Goal: Information Seeking & Learning: Learn about a topic

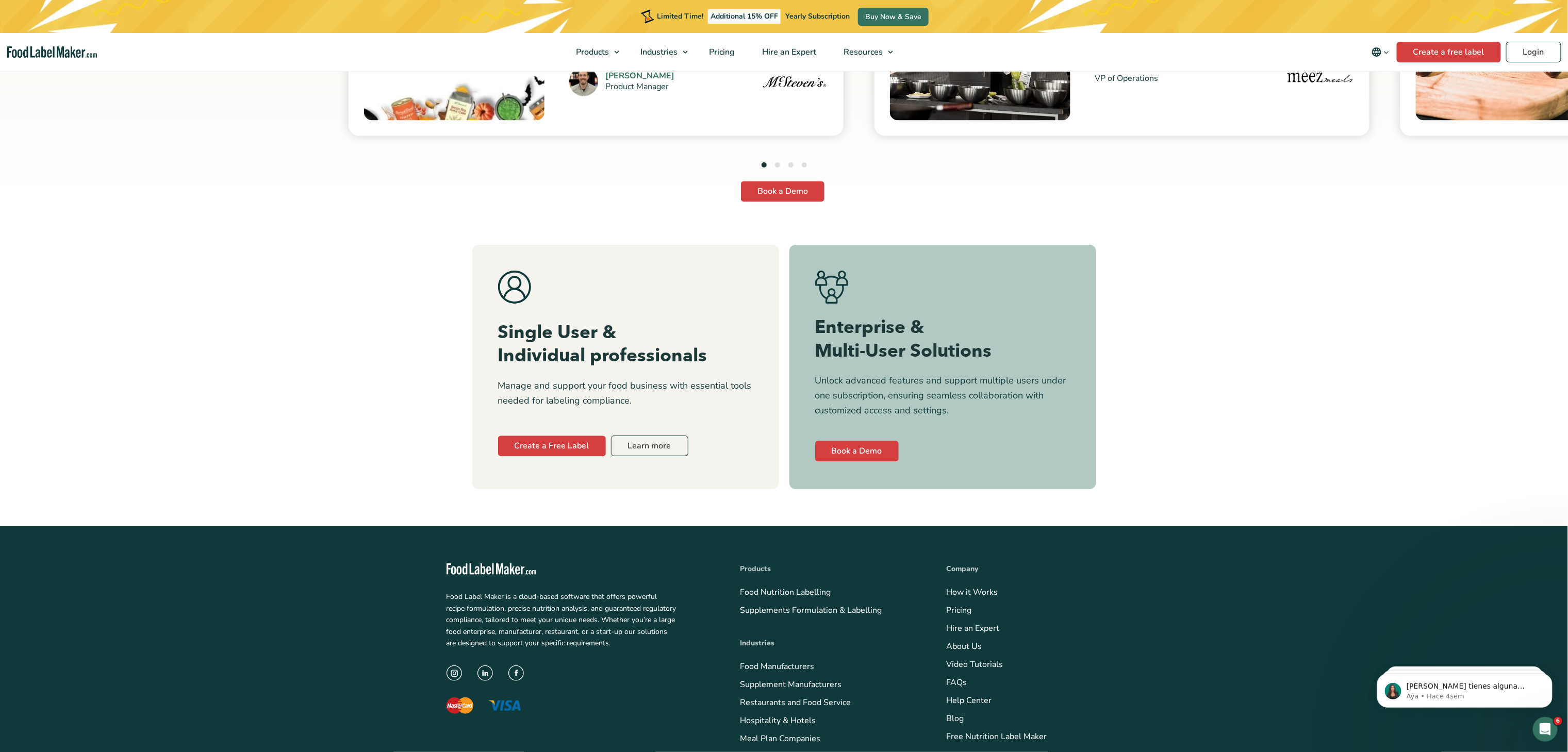
scroll to position [4044, 0]
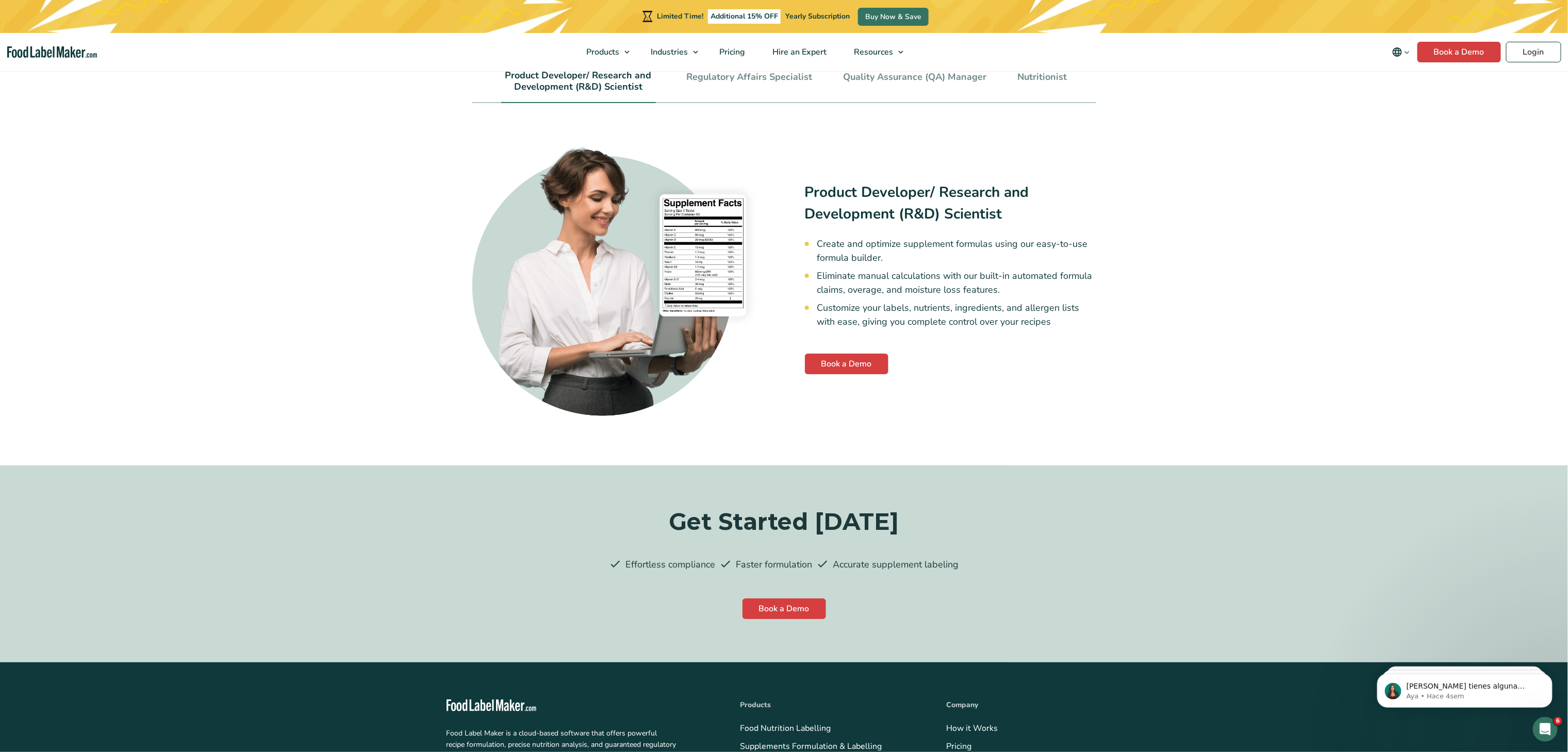
scroll to position [1959, 0]
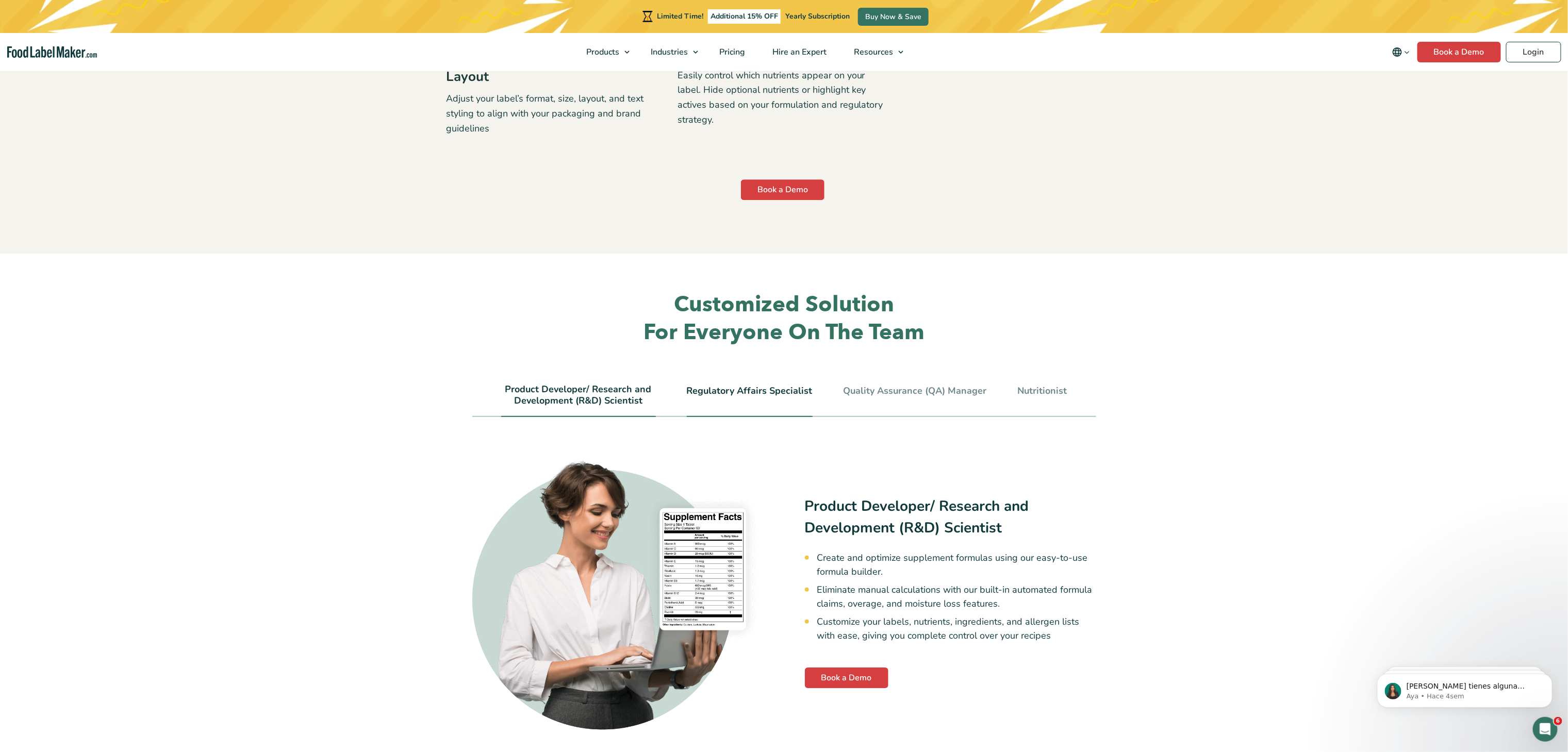
click at [704, 389] on link "Regulatory Affairs Specialist" at bounding box center [749, 391] width 126 height 11
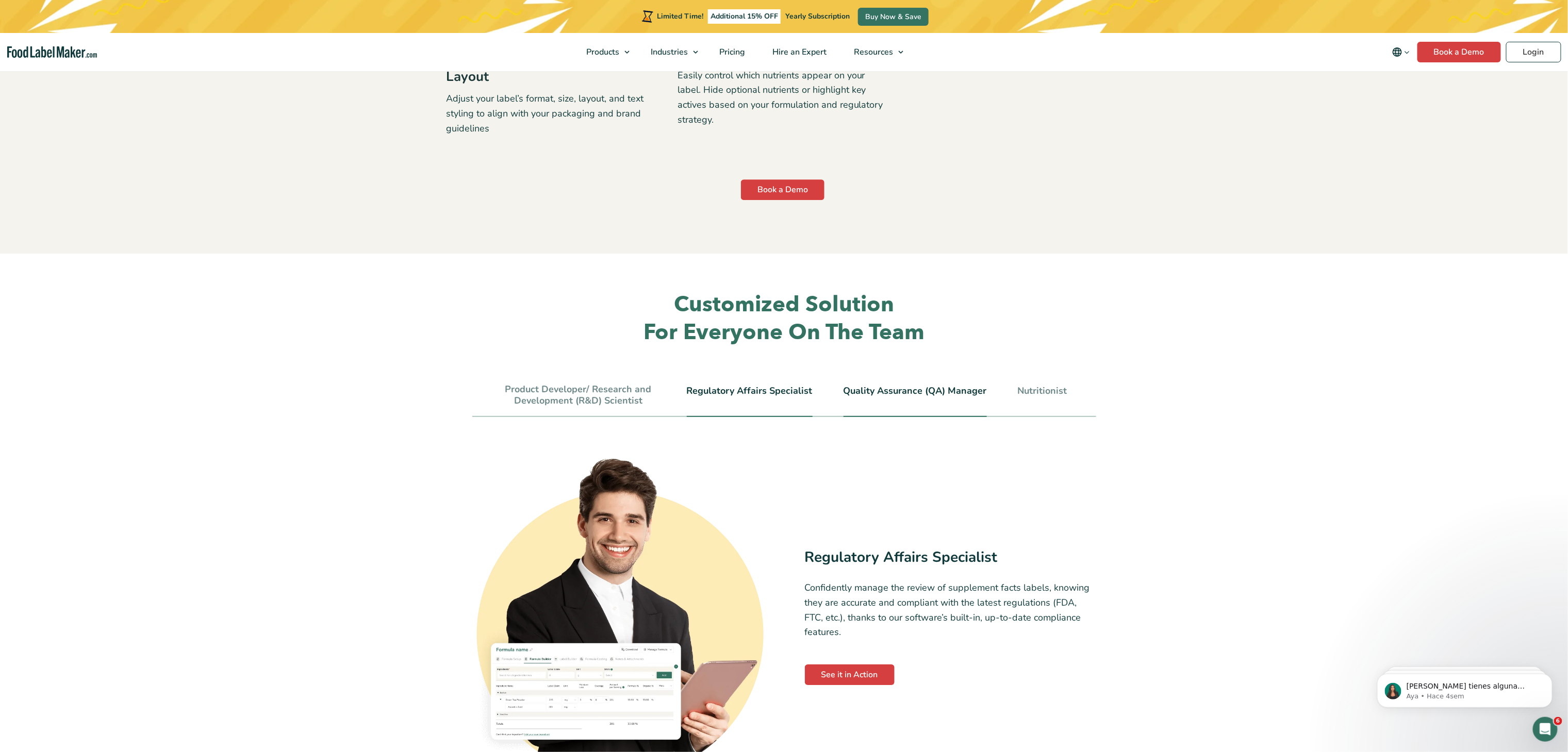
click at [854, 391] on link "Quality Assurance (QA) Manager" at bounding box center [915, 391] width 144 height 11
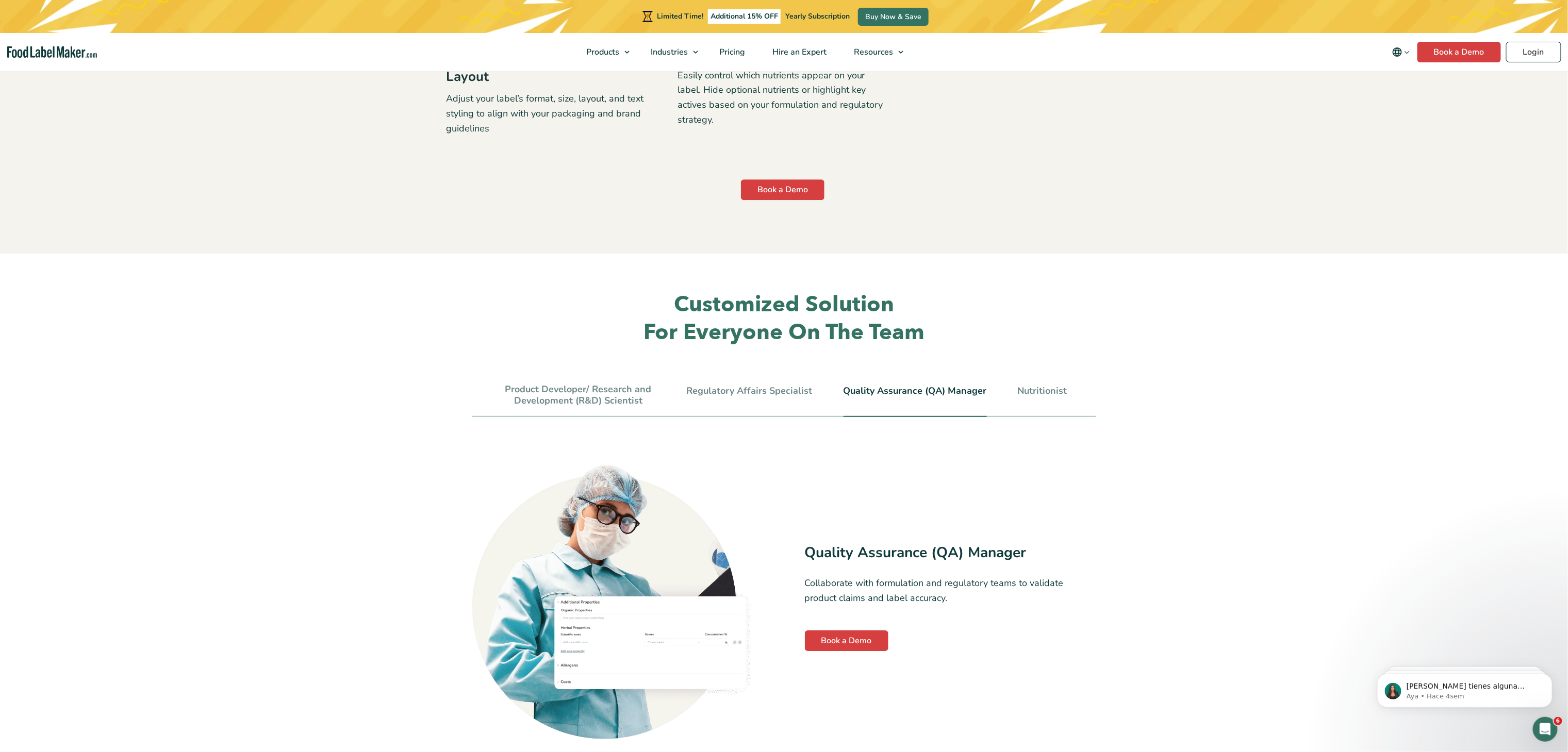
click at [996, 391] on ul "Product Developer/ Research and Development (R&D) Scientist Regulatory Affairs …" at bounding box center [784, 400] width 624 height 33
click at [1023, 392] on link "Nutritionist" at bounding box center [1042, 391] width 49 height 11
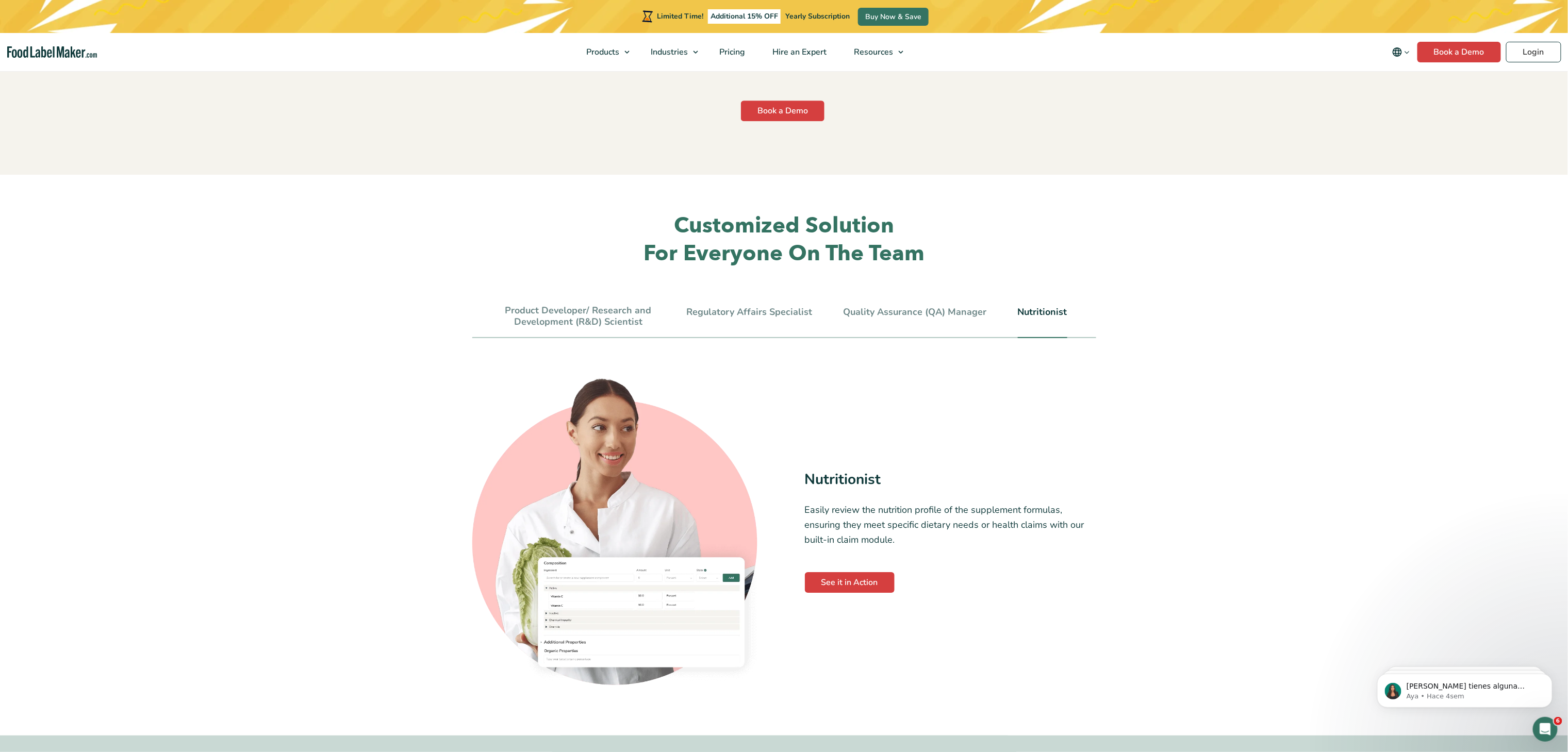
scroll to position [2166, 0]
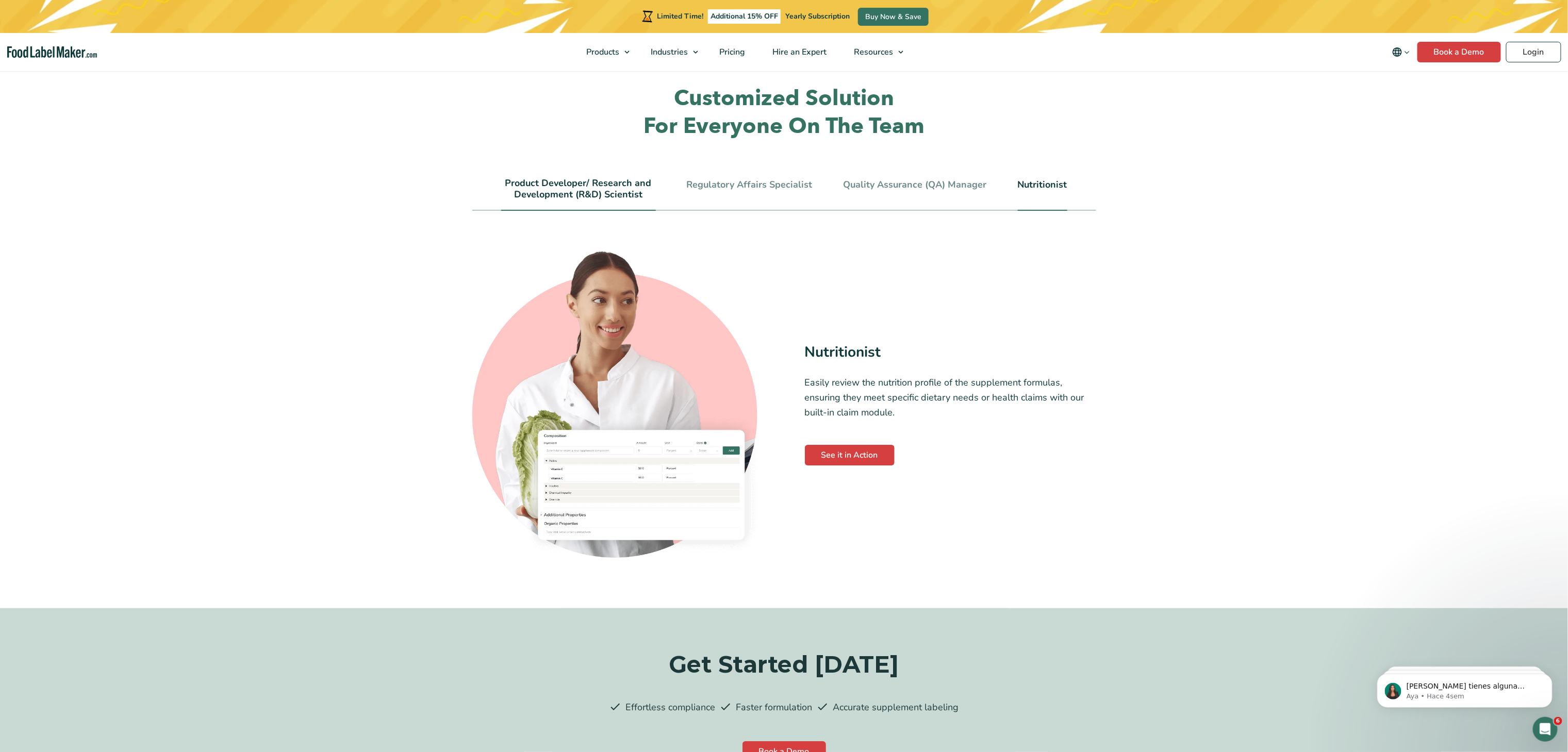
click at [579, 191] on link "Product Developer/ Research and Development (R&D) Scientist" at bounding box center [578, 188] width 155 height 22
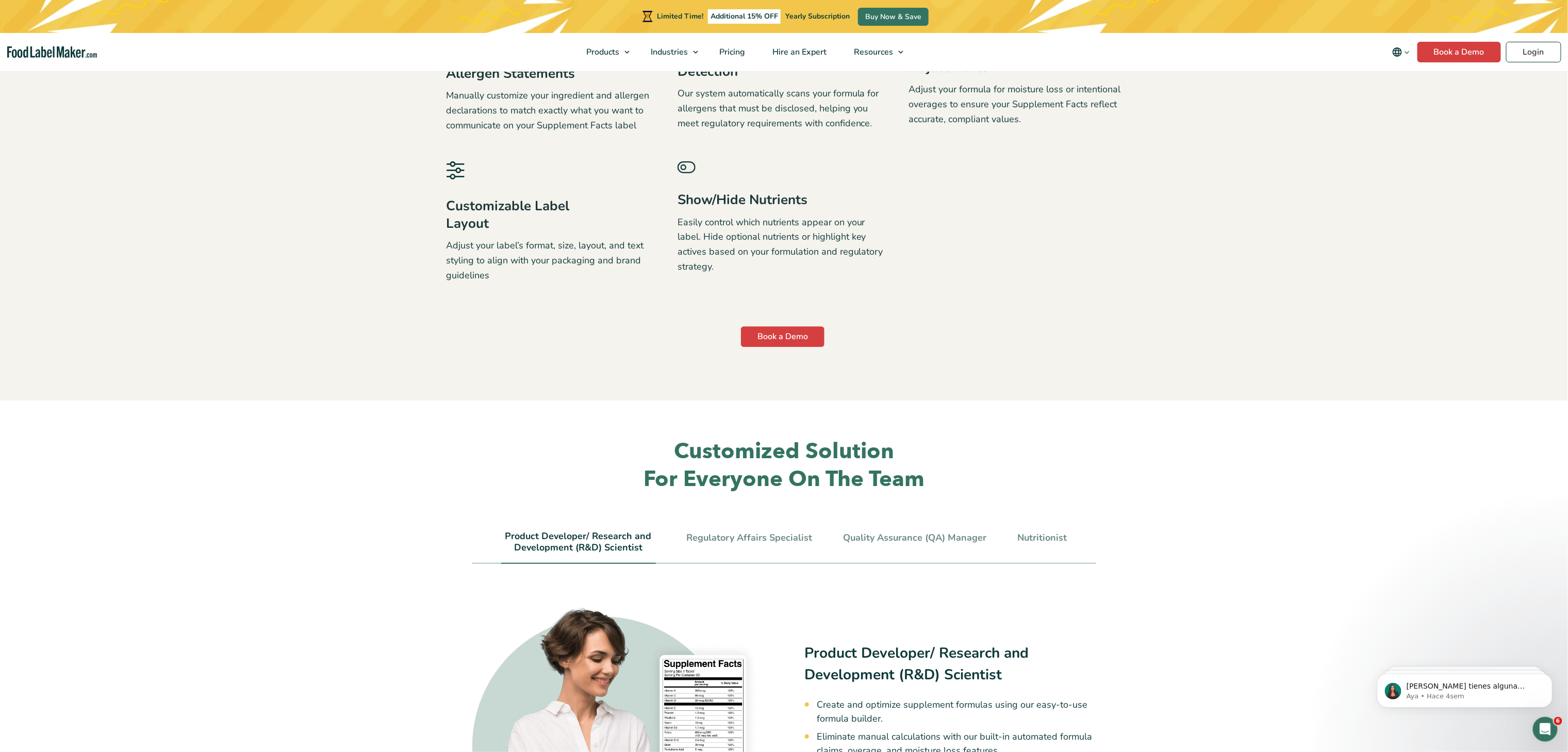
scroll to position [1959, 0]
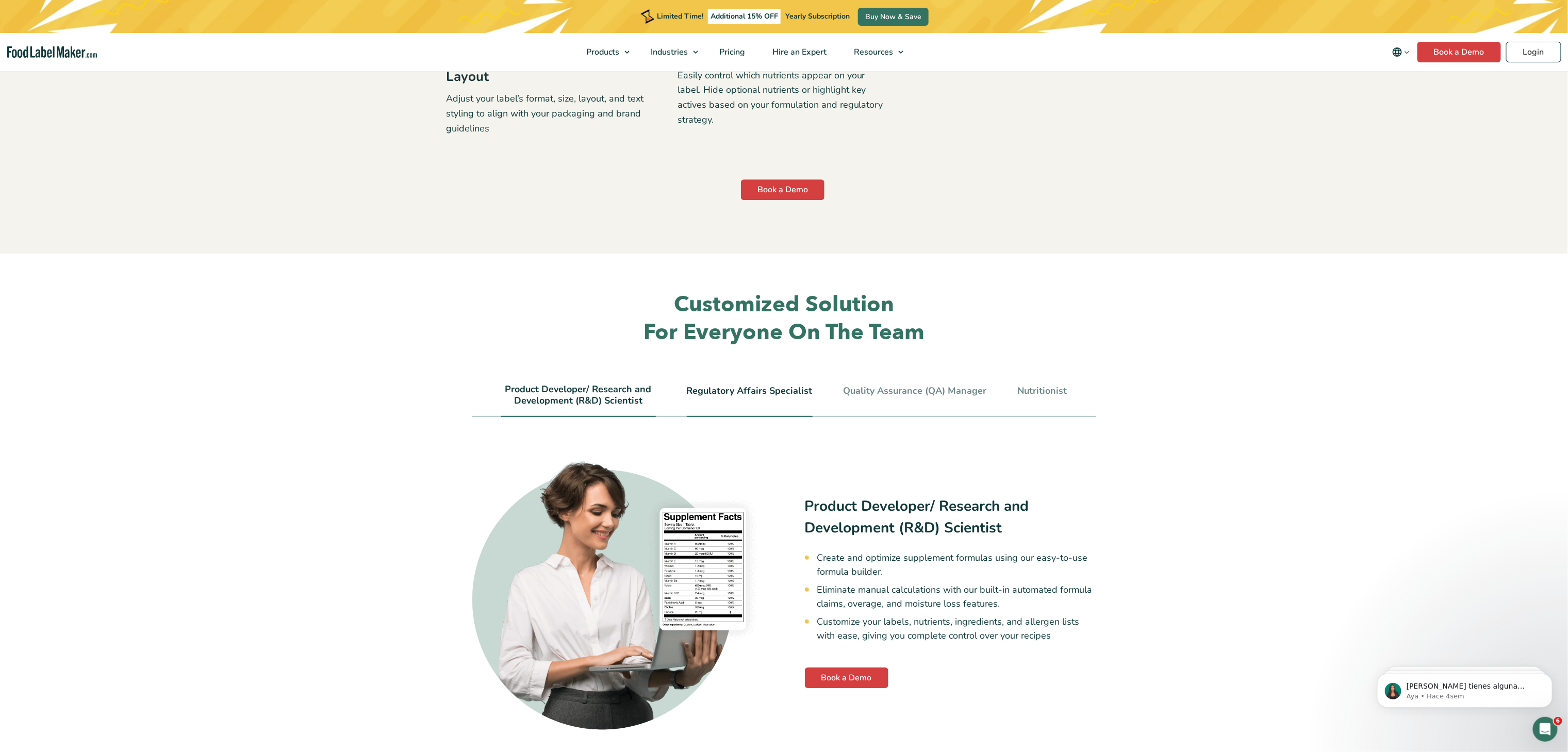
click at [726, 387] on link "Regulatory Affairs Specialist" at bounding box center [749, 391] width 126 height 11
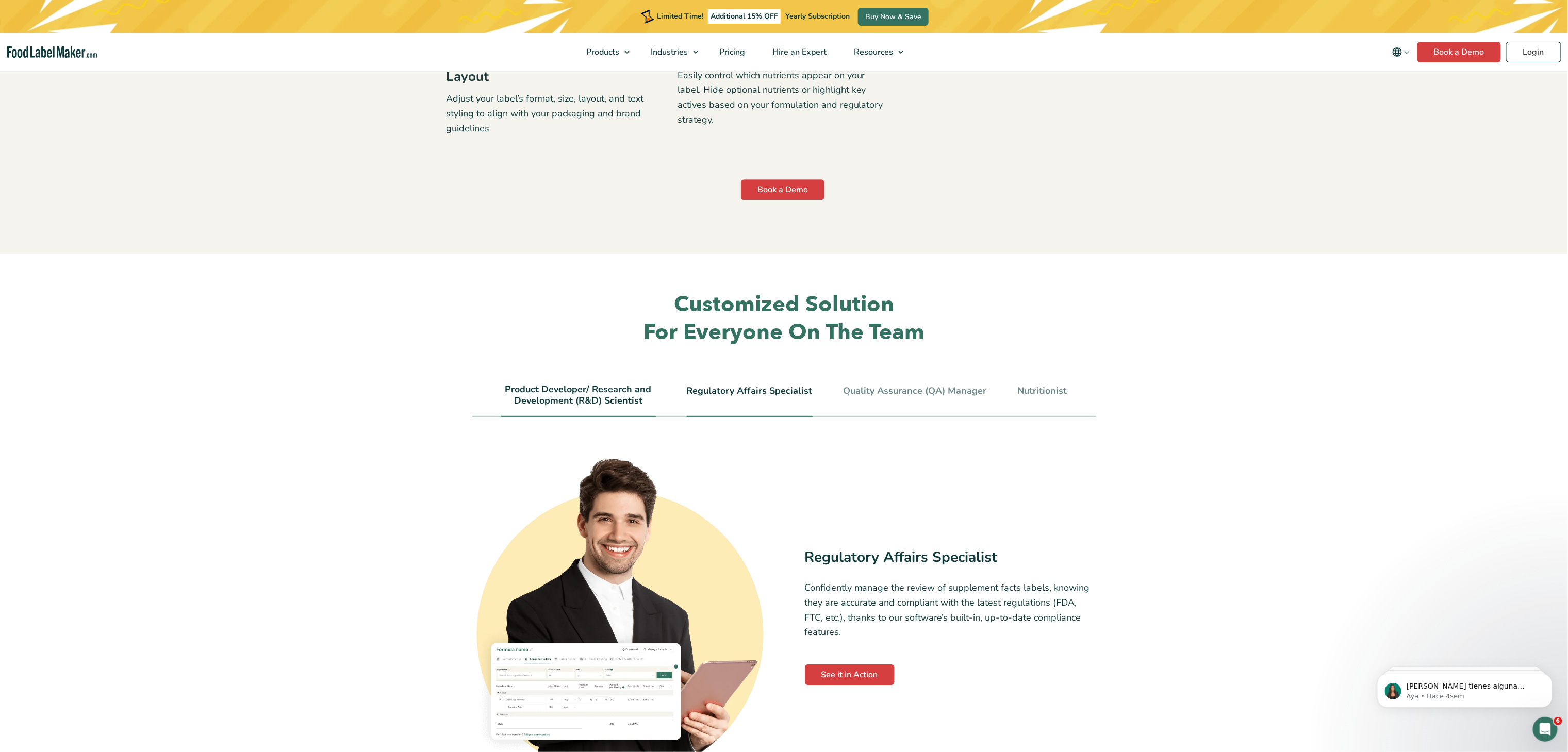
click at [633, 392] on link "Product Developer/ Research and Development (R&D) Scientist" at bounding box center [578, 394] width 155 height 22
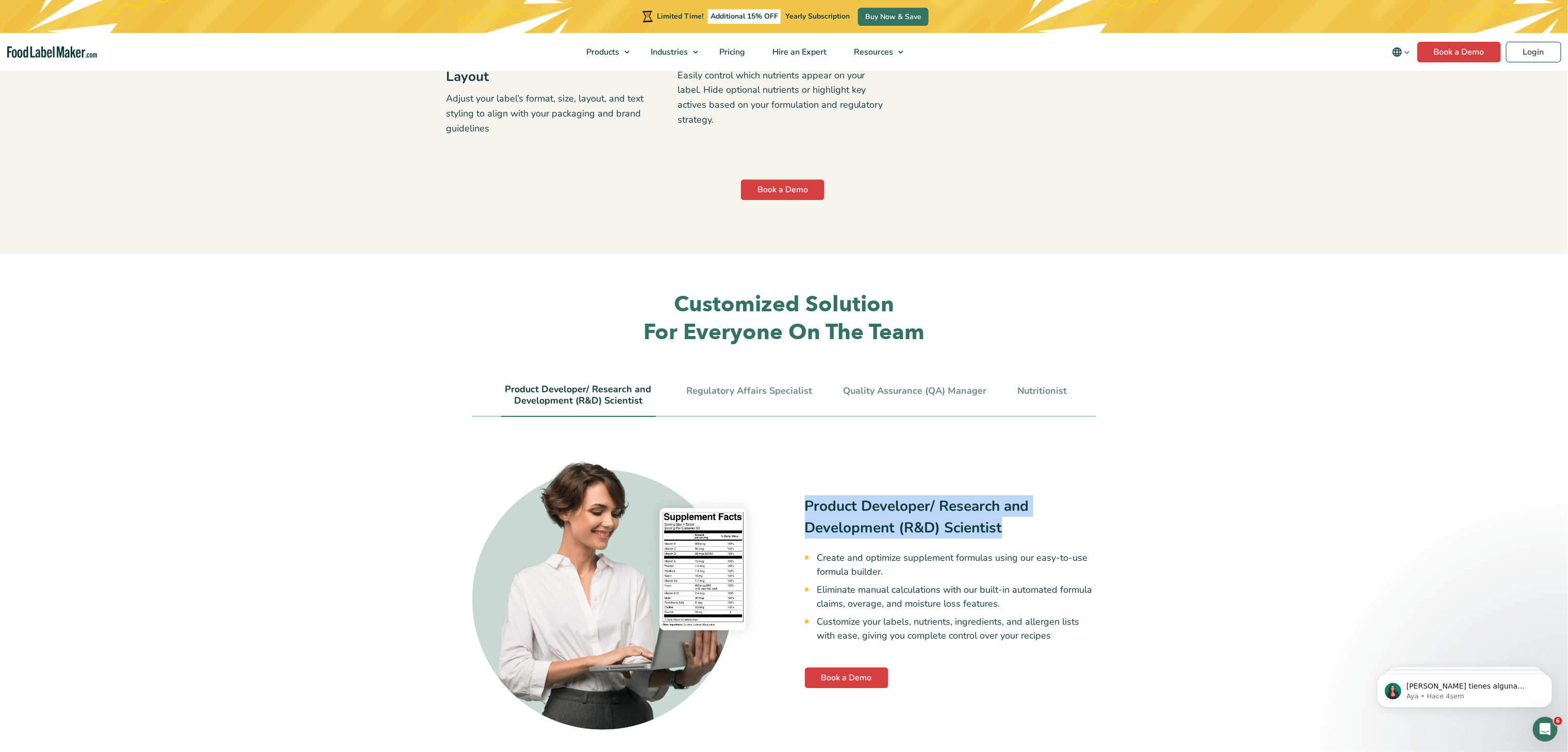
drag, startPoint x: 803, startPoint y: 505, endPoint x: 1003, endPoint y: 529, distance: 201.4
click at [1003, 529] on div "Product Developer/ Research and Development (R&D) Scientist Create and optimize…" at bounding box center [784, 593] width 624 height 276
copy h3 "Product Developer/ Research and Development (R&D) Scientist"
click at [705, 390] on link "Regulatory Affairs Specialist" at bounding box center [749, 391] width 126 height 11
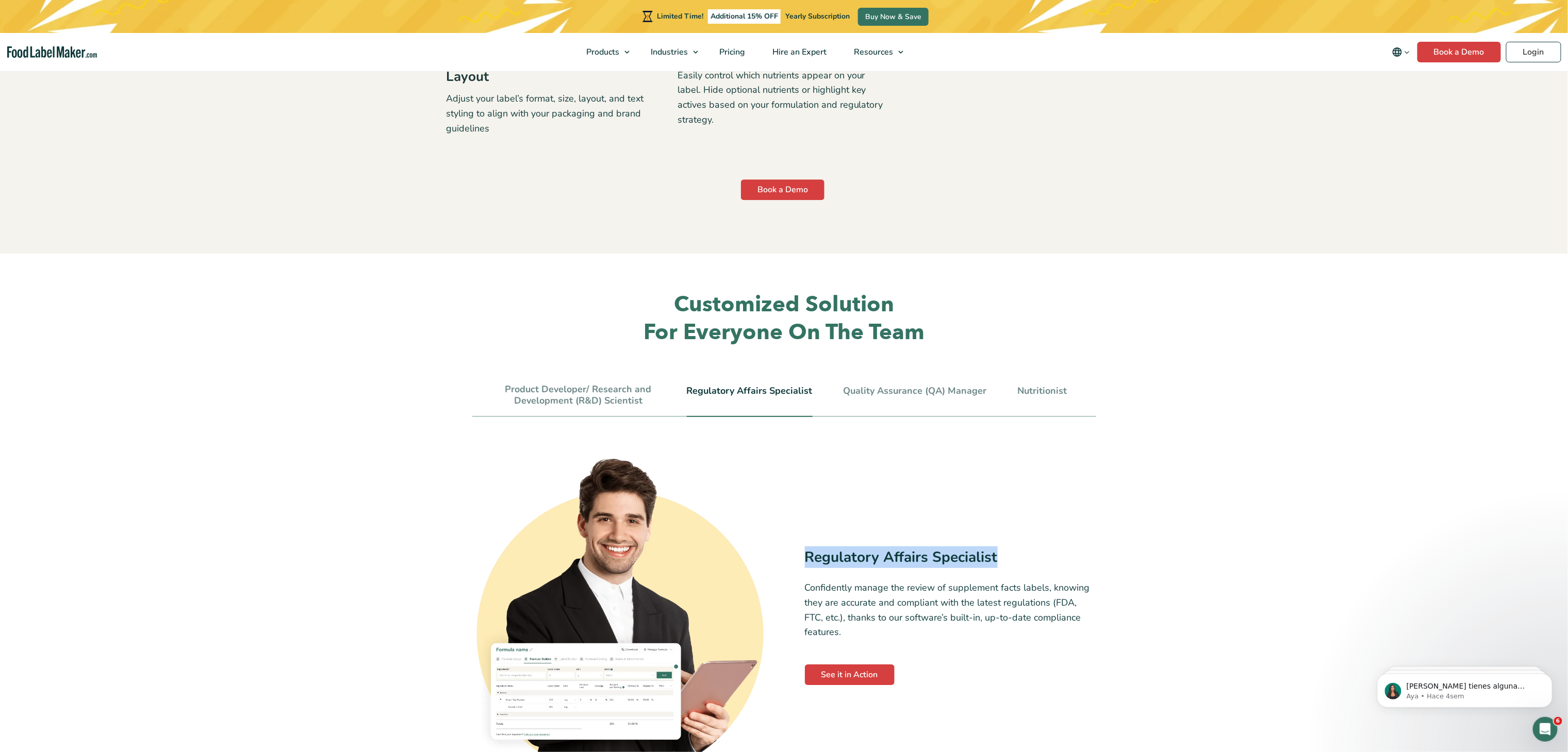
drag, startPoint x: 802, startPoint y: 555, endPoint x: 1005, endPoint y: 557, distance: 203.0
click at [1005, 557] on div "Regulatory Affairs Specialist Confidently manage the review of supplement facts…" at bounding box center [784, 616] width 624 height 324
copy h3 "Regulatory Affairs Specialist"
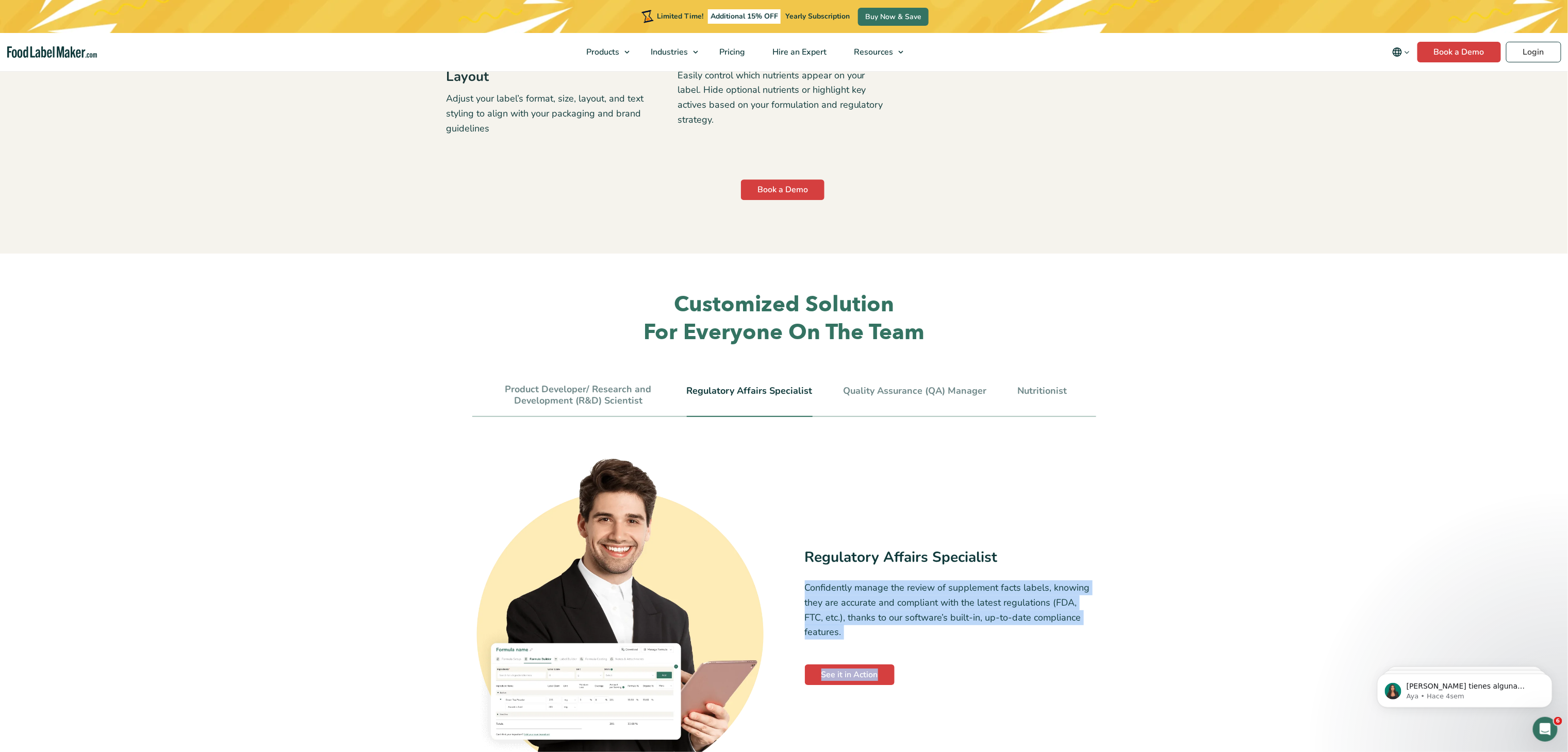
drag, startPoint x: 805, startPoint y: 588, endPoint x: 905, endPoint y: 675, distance: 132.5
click at [905, 675] on div "Regulatory Affairs Specialist Confidently manage the review of supplement facts…" at bounding box center [950, 616] width 291 height 139
copy div "Confidently manage the review of supplement facts labels, knowing they are accu…"
click at [619, 402] on link "Product Developer/ Research and Development (R&D) Scientist" at bounding box center [578, 394] width 155 height 22
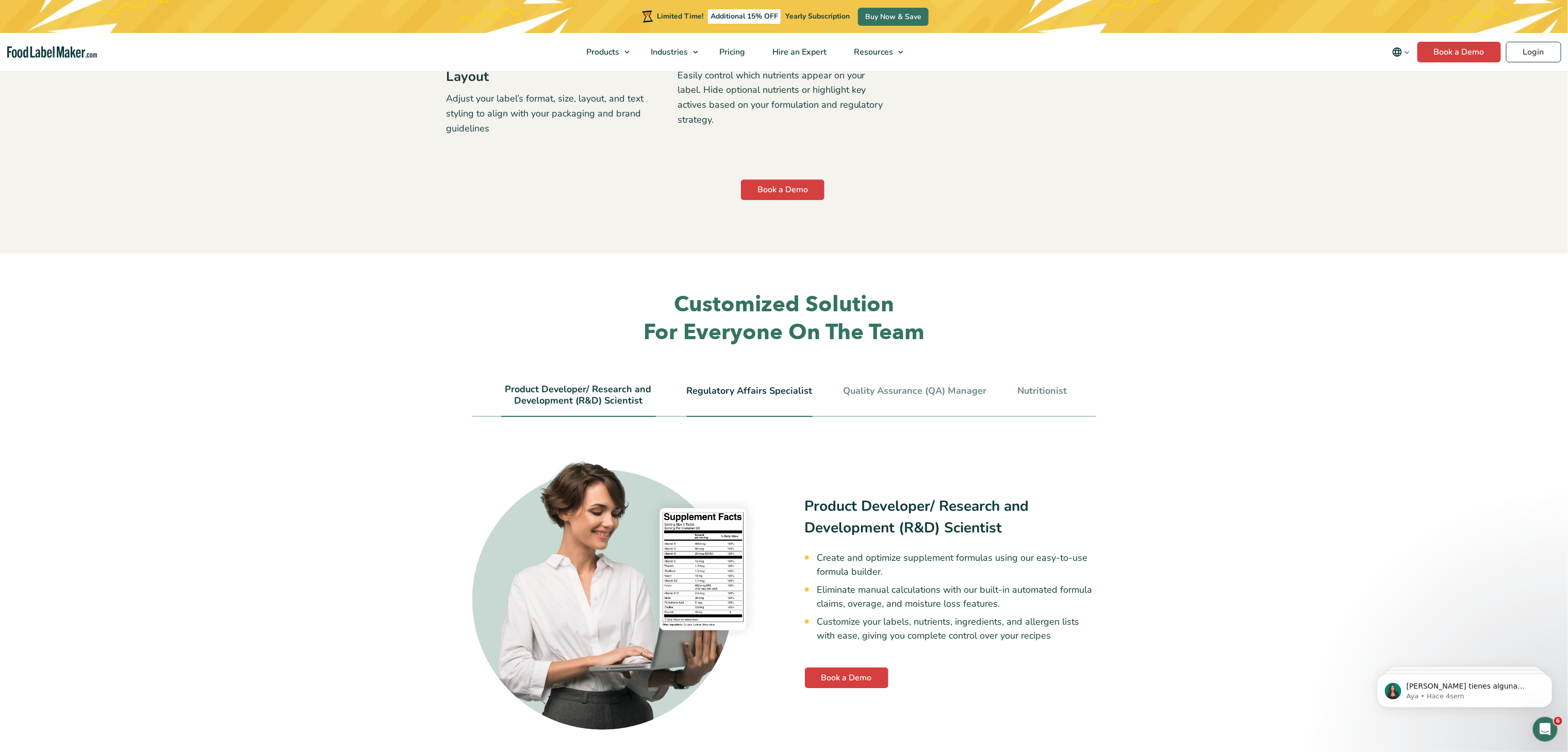
click at [724, 391] on link "Regulatory Affairs Specialist" at bounding box center [749, 391] width 126 height 11
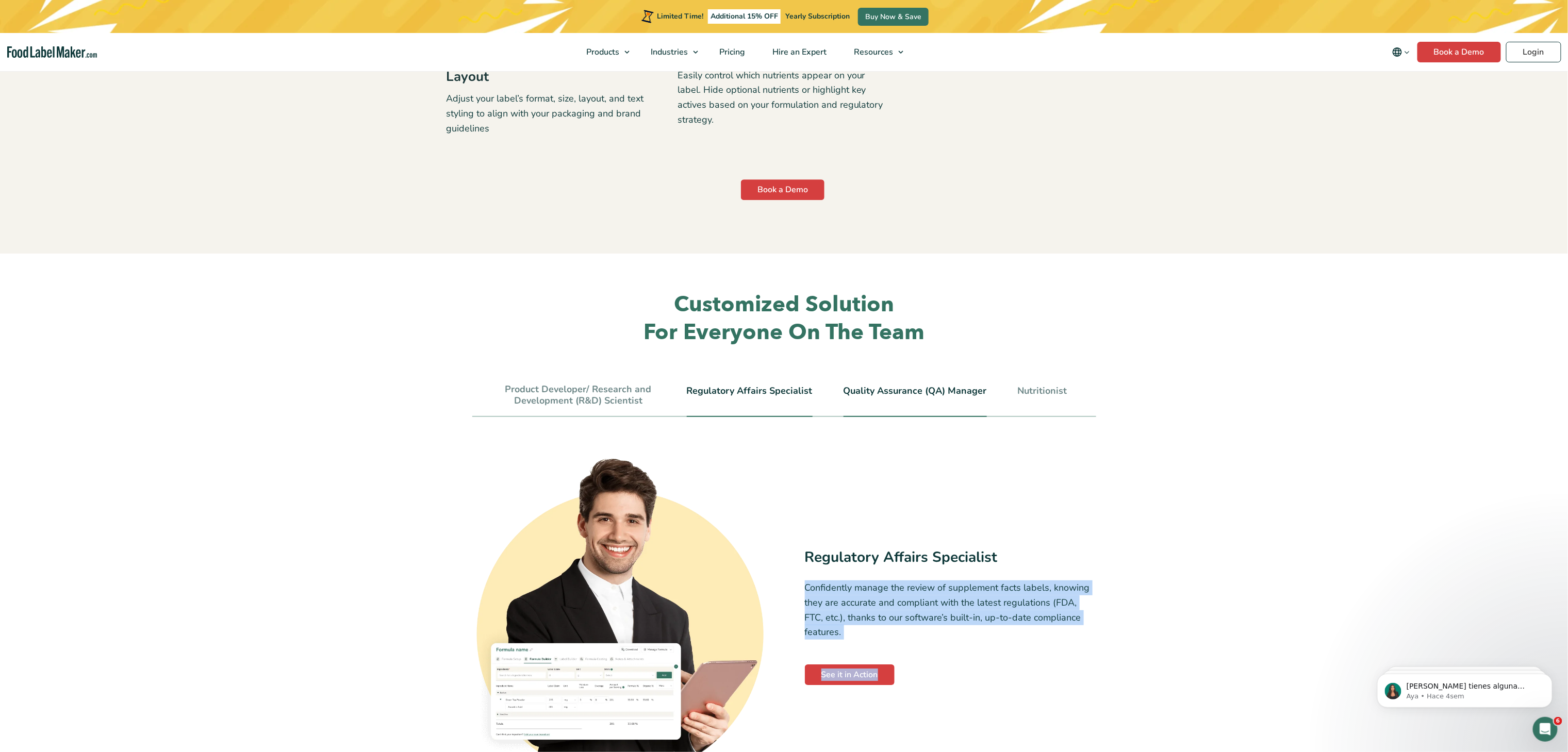
click at [861, 394] on link "Quality Assurance (QA) Manager" at bounding box center [915, 391] width 144 height 11
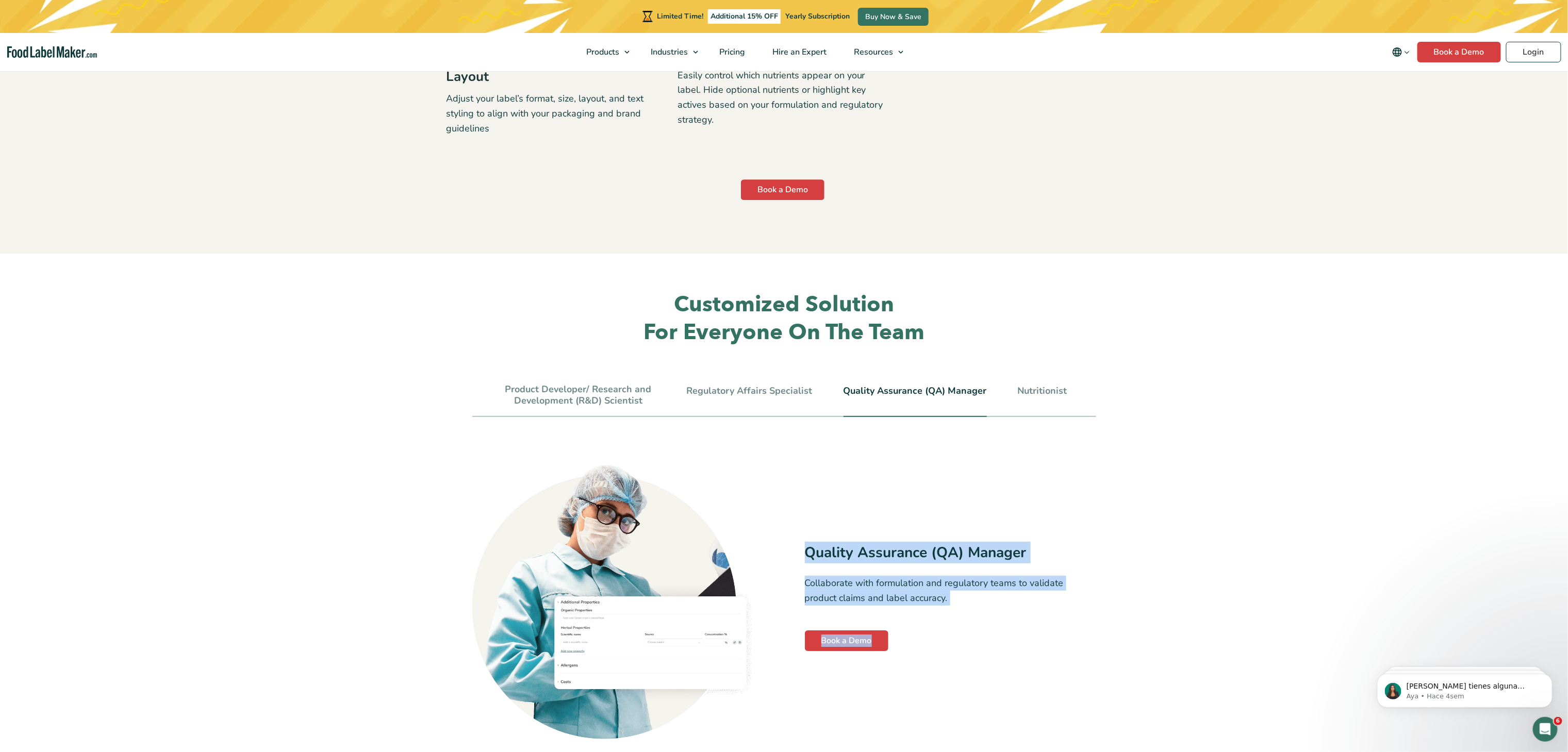
drag, startPoint x: 805, startPoint y: 555, endPoint x: 892, endPoint y: 642, distance: 123.0
click at [892, 642] on div "Quality Assurance (QA) Manager Collaborate with formulation and regulatory team…" at bounding box center [950, 596] width 291 height 109
copy div "Quality Assurance (QA) Manager Collaborate with formulation and regulatory team…"
click at [1049, 393] on link "Nutritionist" at bounding box center [1042, 391] width 49 height 11
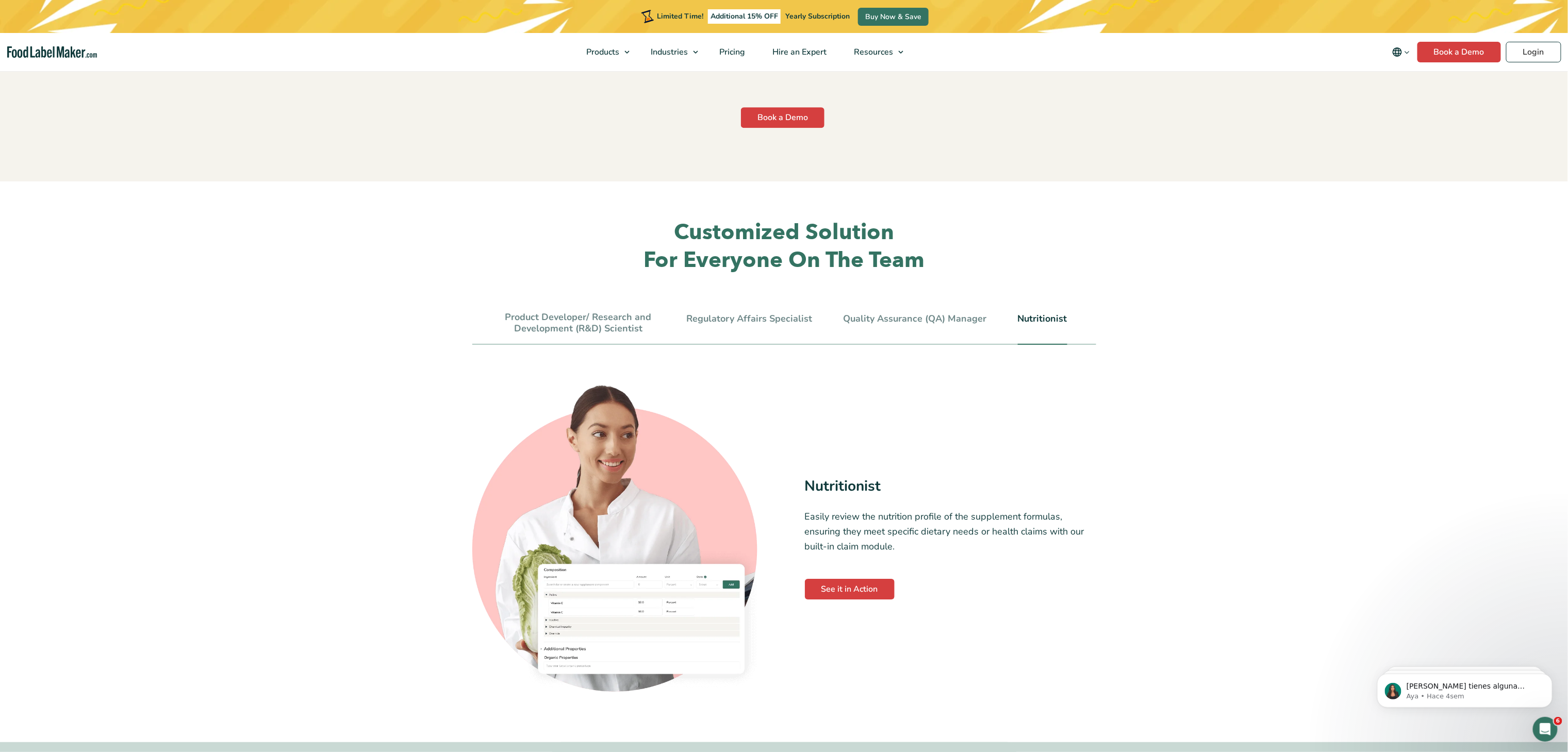
scroll to position [2166, 0]
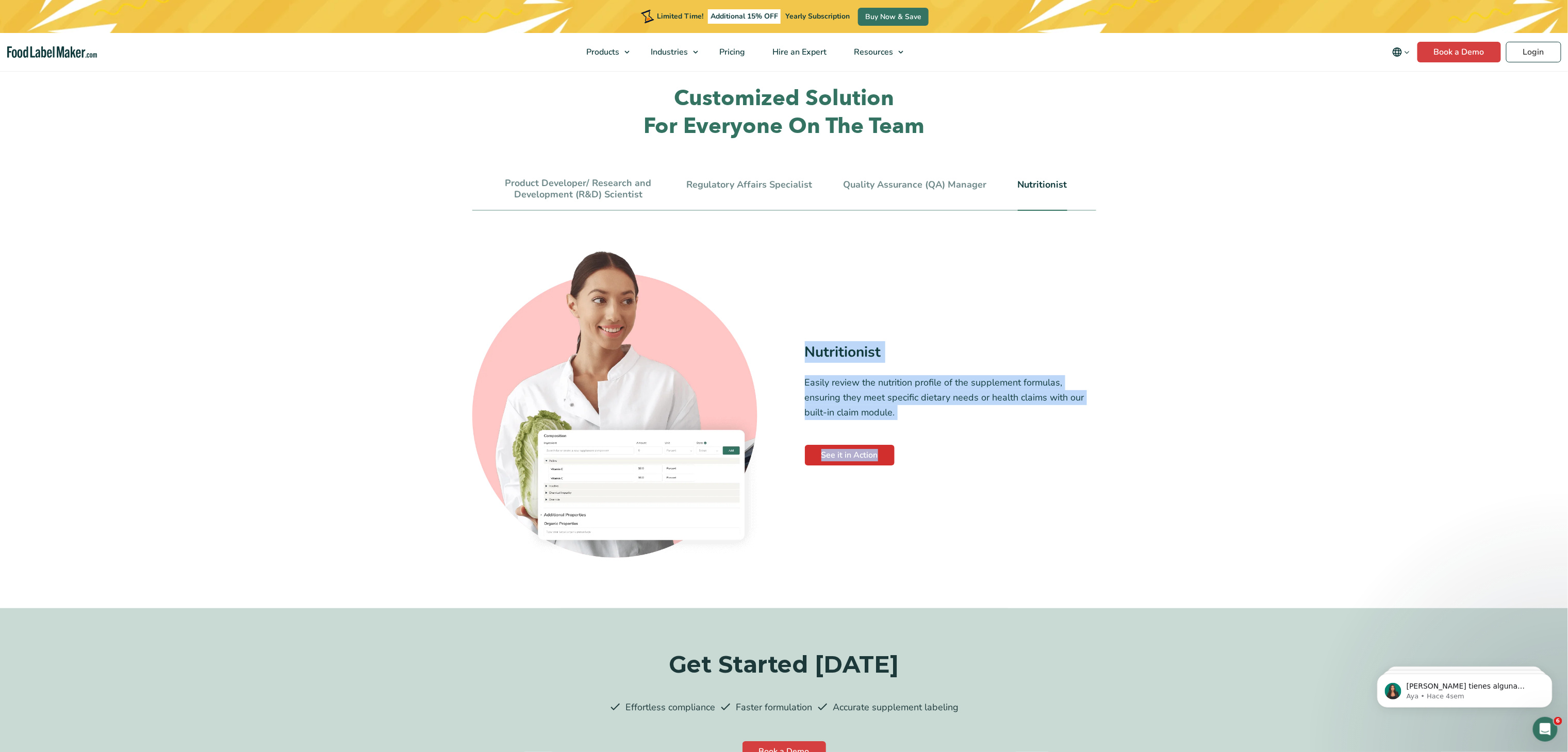
drag, startPoint x: 802, startPoint y: 348, endPoint x: 887, endPoint y: 461, distance: 141.4
click at [887, 461] on div "Nutritionist Easily review the nutrition profile of the supplement formulas, en…" at bounding box center [784, 404] width 624 height 312
copy div "Nutritionist Easily review the nutrition profile of the supplement formulas, en…"
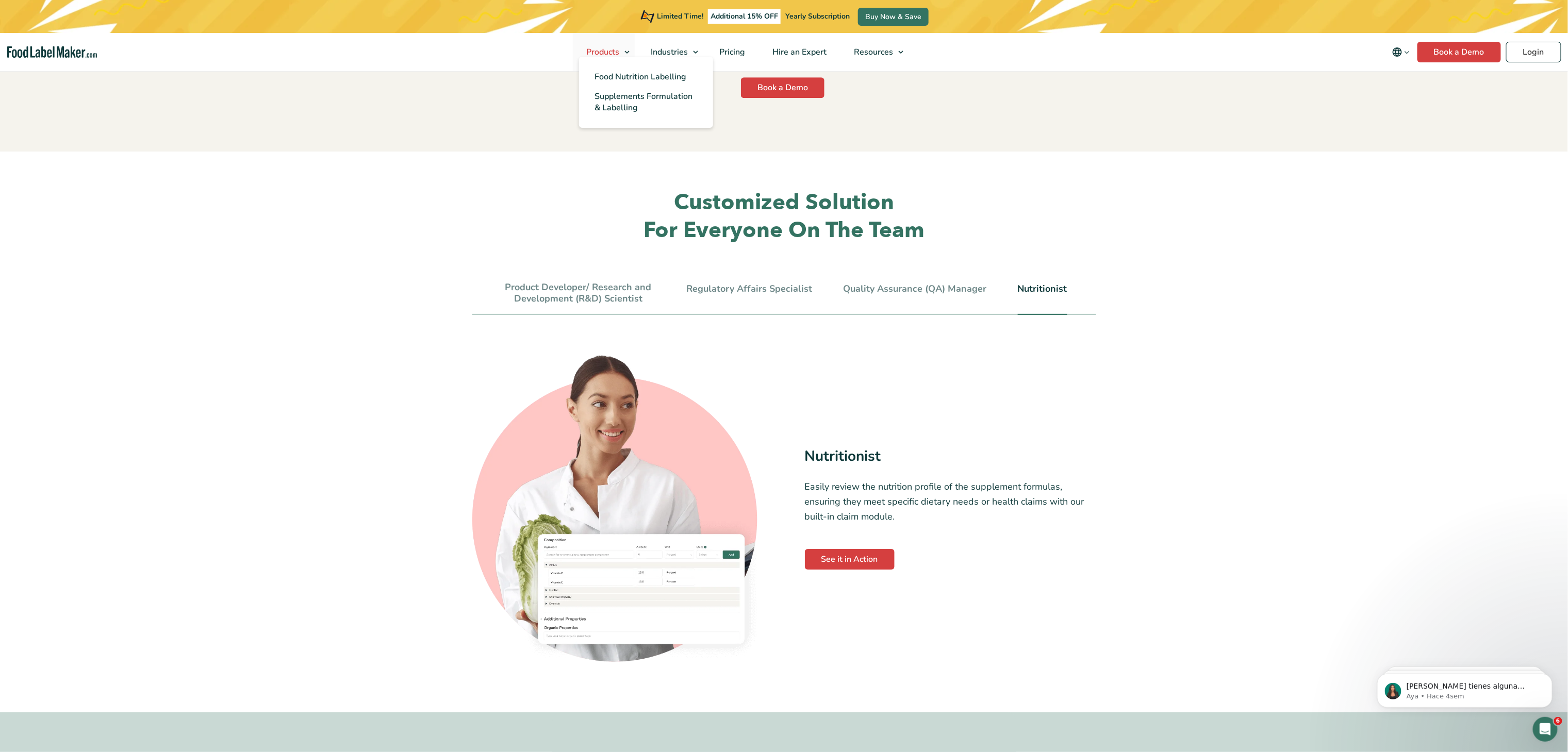
scroll to position [1219, 0]
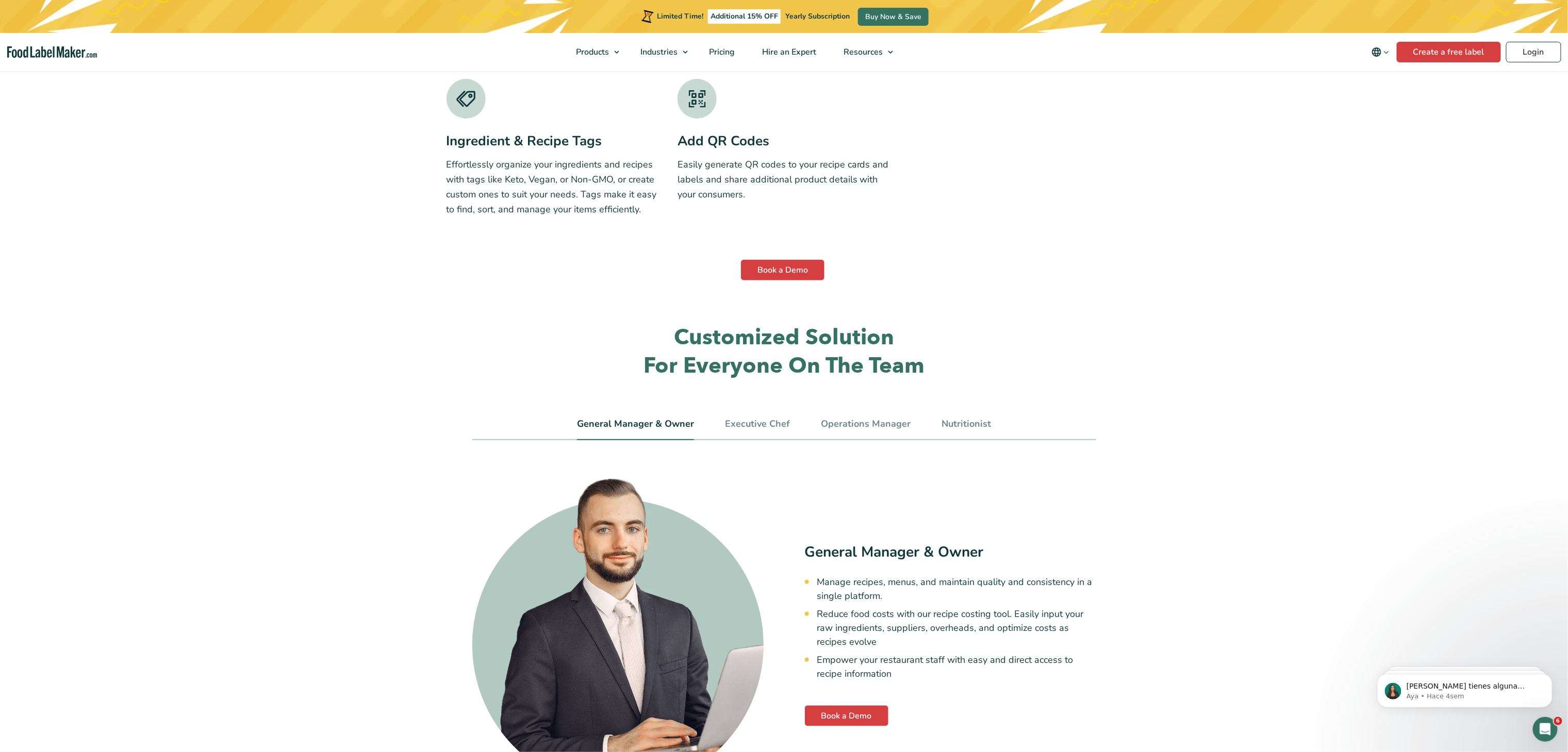
scroll to position [3197, 0]
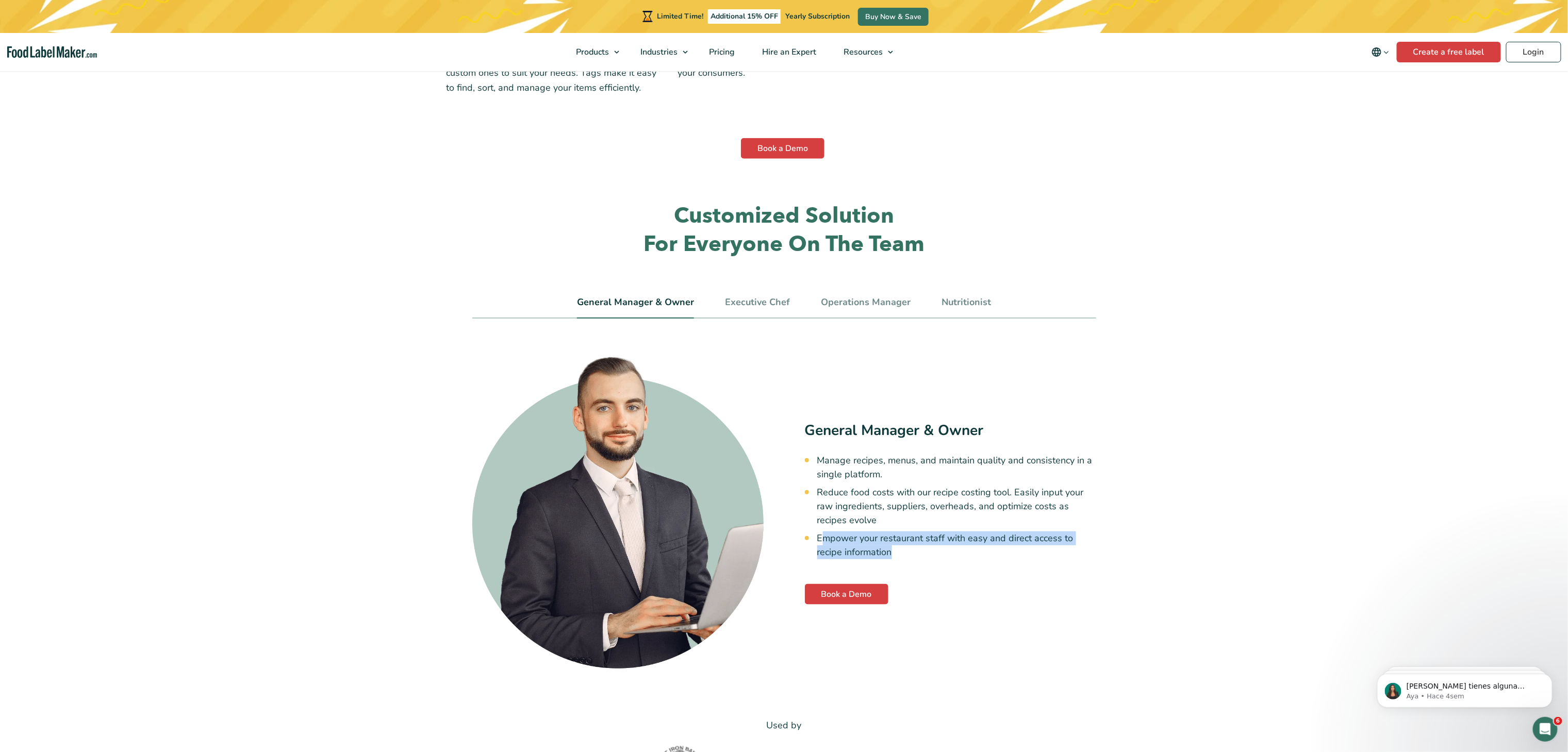
drag, startPoint x: 821, startPoint y: 537, endPoint x: 893, endPoint y: 550, distance: 73.2
click at [893, 550] on li "Empower your restaurant staff with easy and direct access to recipe information" at bounding box center [956, 546] width 279 height 28
copy li "mpower your restaurant staff with easy and direct access to recipe information"
click at [761, 300] on link "Executive Chef" at bounding box center [757, 302] width 65 height 11
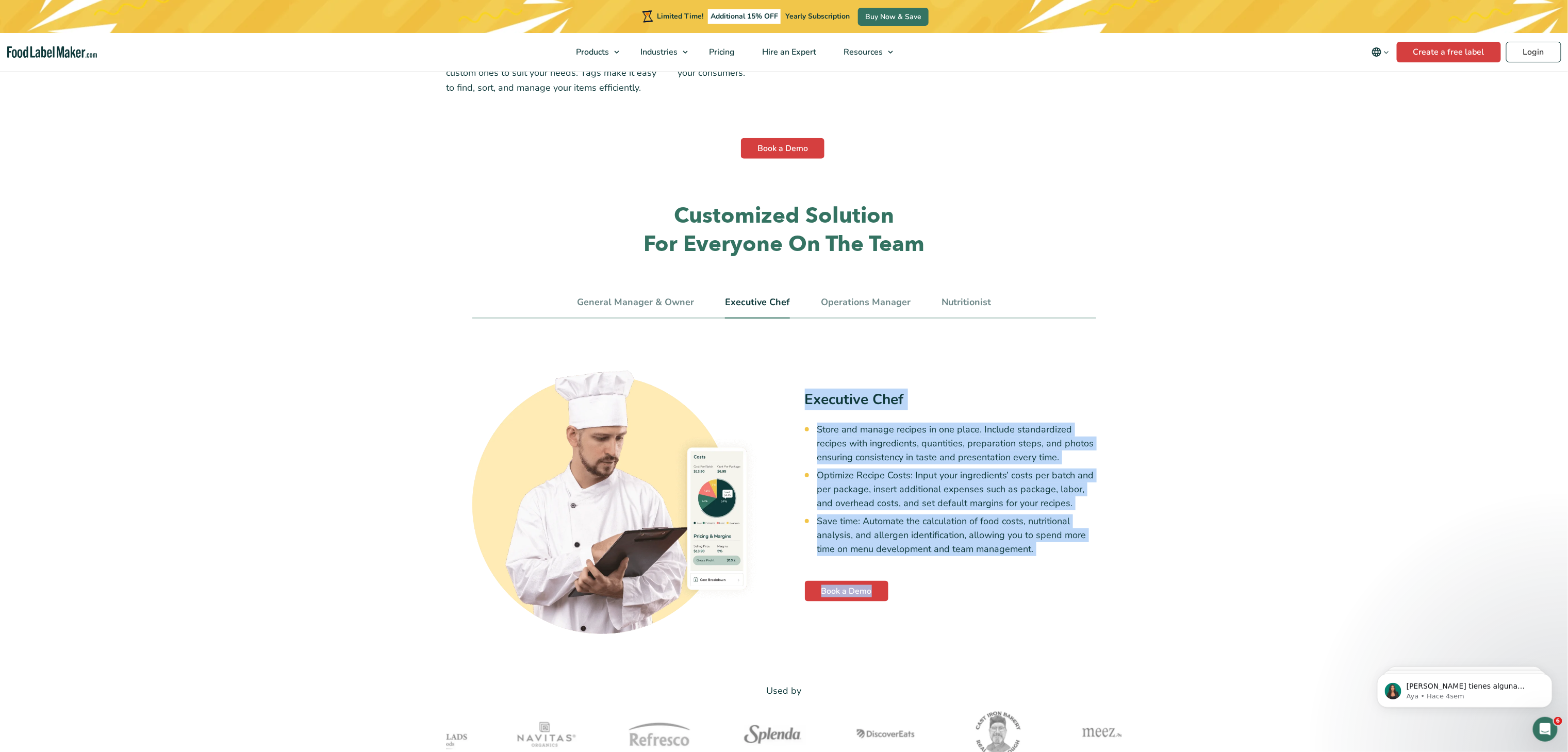
drag, startPoint x: 802, startPoint y: 398, endPoint x: 1047, endPoint y: 563, distance: 295.4
click at [1047, 563] on div "Executive Chef Store and manage recipes in one place. Include standardized reci…" at bounding box center [784, 495] width 624 height 278
copy div "Executive Chef Store and manage recipes in one place. Include standardized reci…"
click at [836, 301] on link "Operations Manager" at bounding box center [865, 302] width 90 height 11
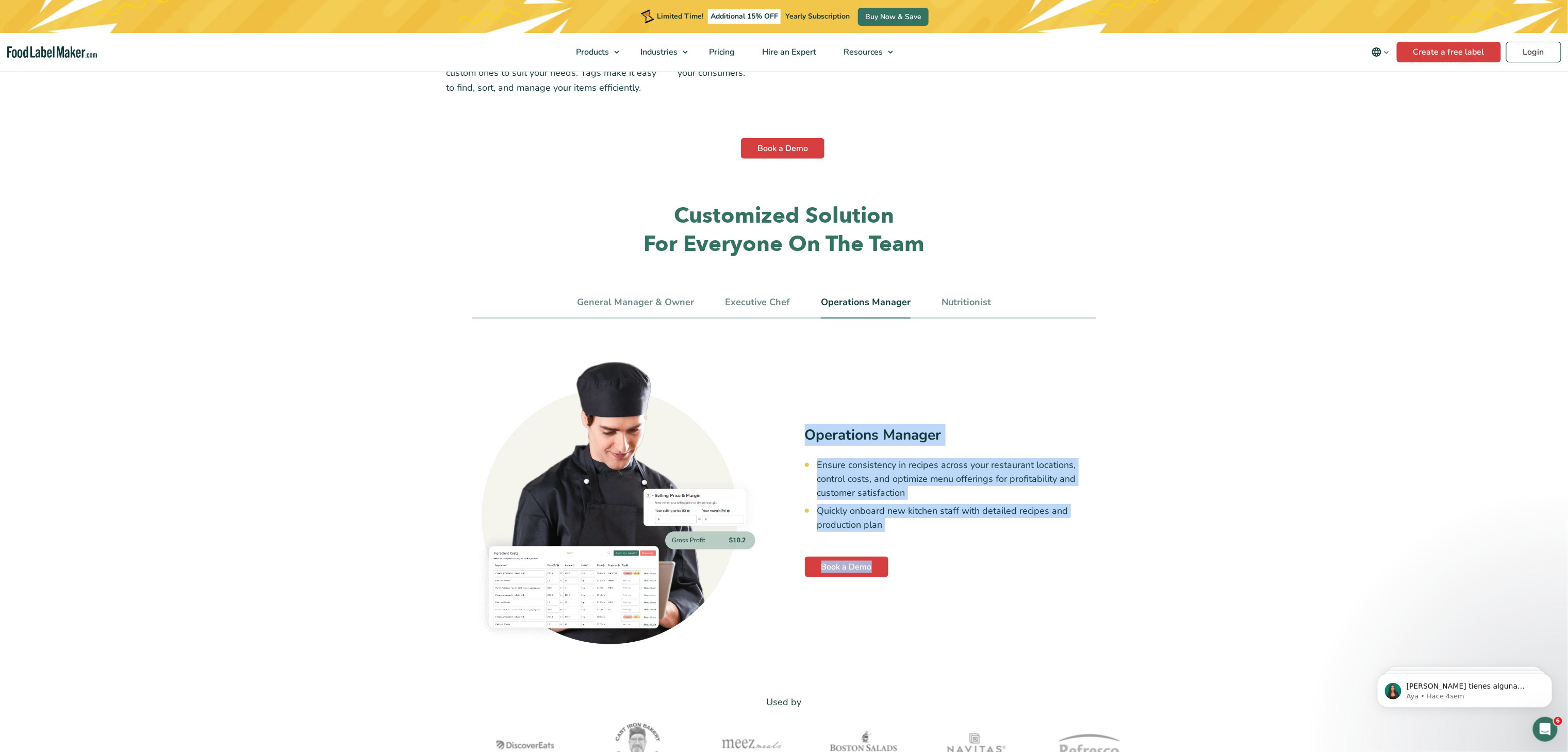
drag, startPoint x: 806, startPoint y: 434, endPoint x: 895, endPoint y: 568, distance: 160.9
click at [895, 568] on div "Operations Manager Ensure consistency in recipes across your restaurant locatio…" at bounding box center [950, 501] width 291 height 153
copy div "Operations Manager Ensure consistency in recipes across your restaurant locatio…"
click at [945, 305] on link "Nutritionist" at bounding box center [966, 302] width 49 height 11
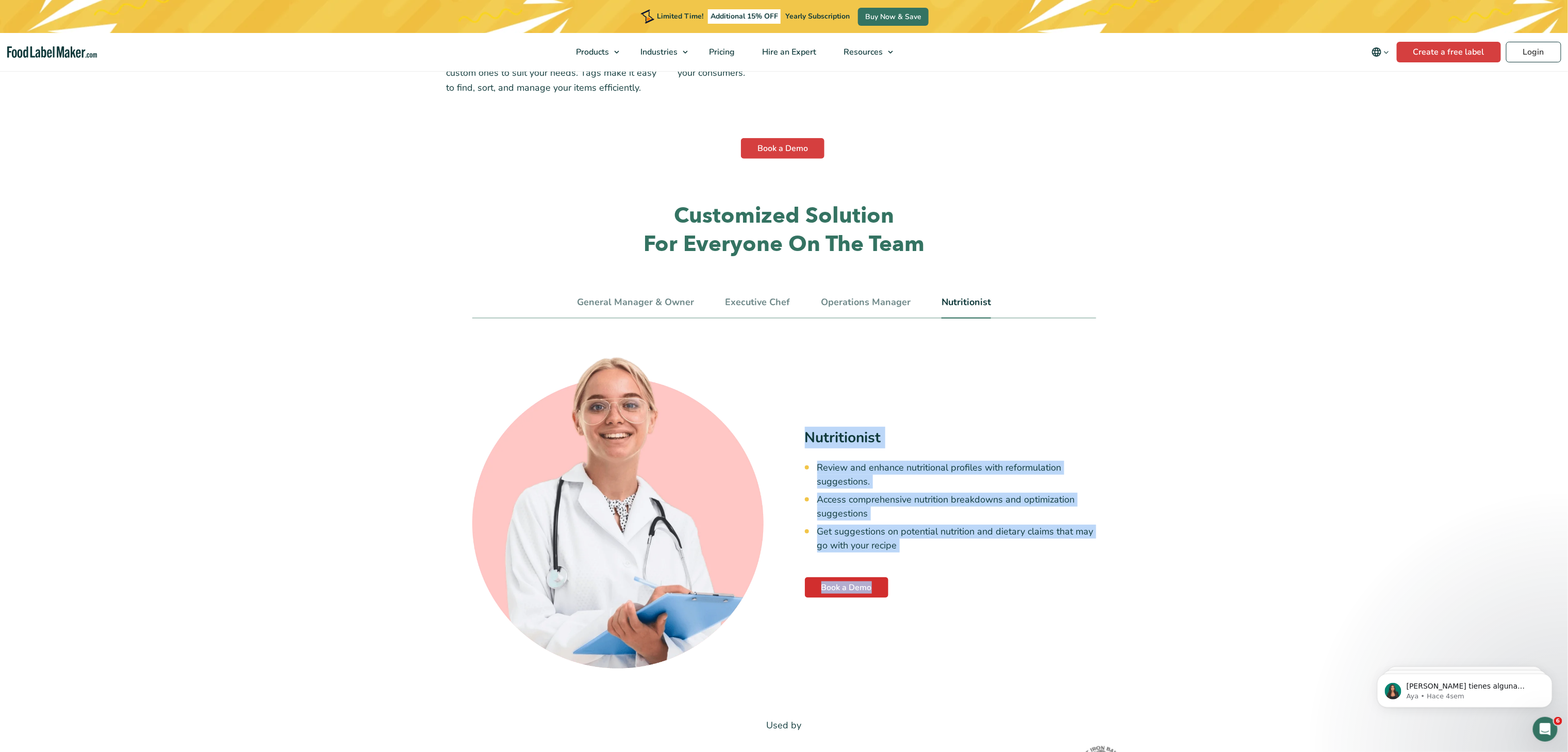
drag, startPoint x: 800, startPoint y: 436, endPoint x: 883, endPoint y: 589, distance: 174.1
click at [883, 589] on div "Nutritionist Review and enhance nutritional profiles with reformulation suggest…" at bounding box center [784, 512] width 624 height 313
copy div "Nutritionist Review and enhance nutritional profiles with reformulation suggest…"
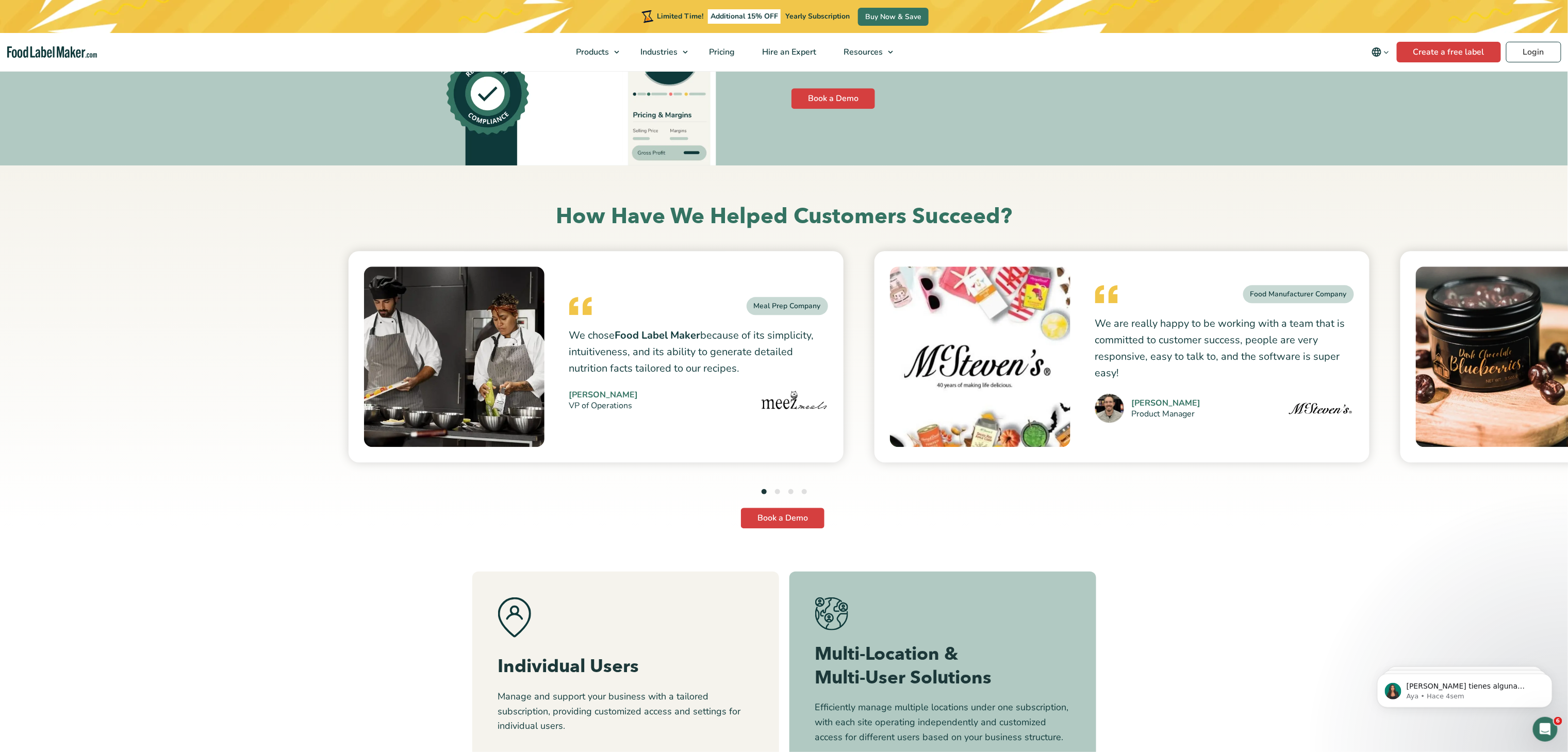
scroll to position [4228, 0]
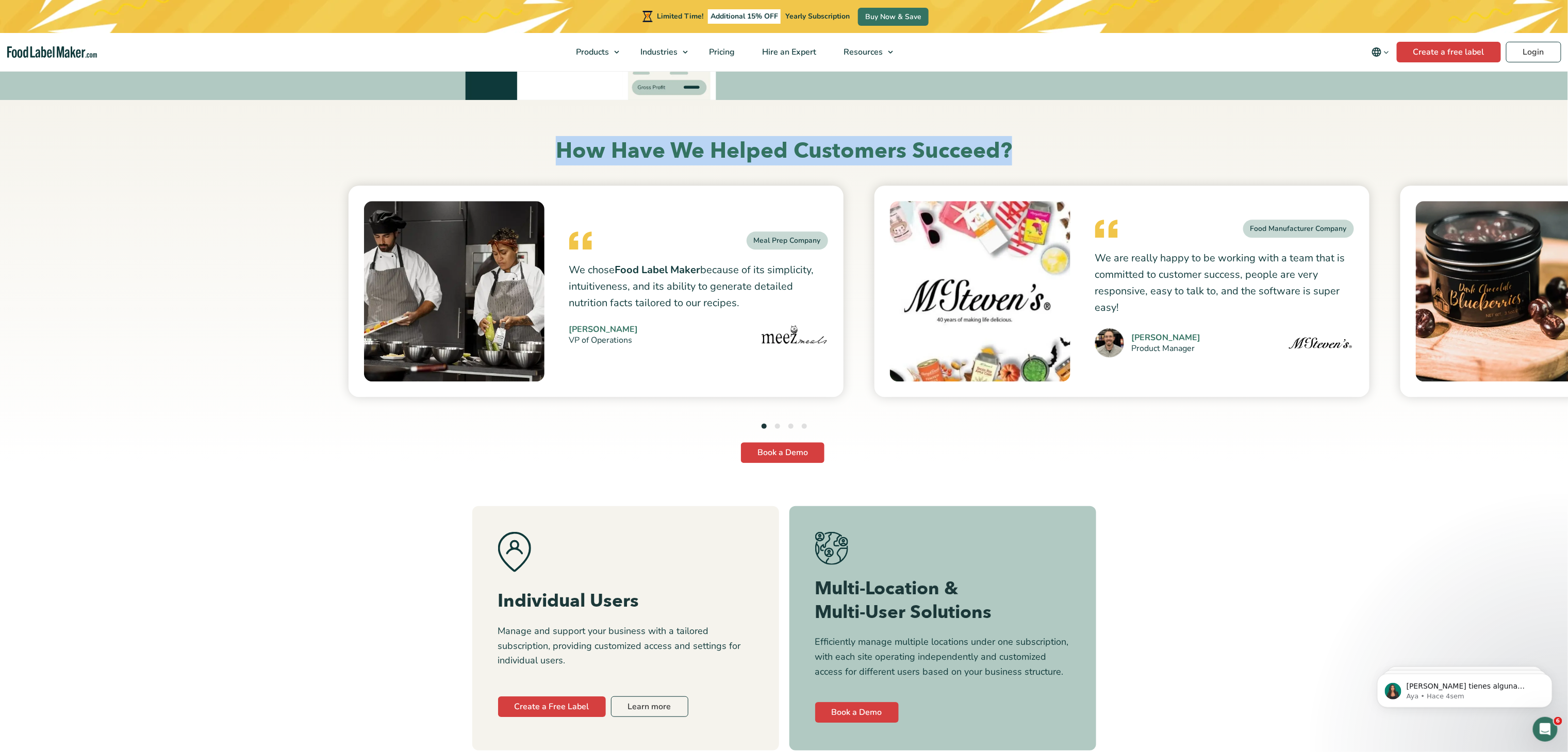
drag, startPoint x: 562, startPoint y: 151, endPoint x: 1021, endPoint y: 151, distance: 459.0
click at [1021, 151] on h2 "How Have We Helped Customers Succeed?" at bounding box center [784, 151] width 675 height 28
copy h2 "How Have We Helped Customers Succeed?"
click at [775, 428] on button "2" at bounding box center [777, 426] width 5 height 5
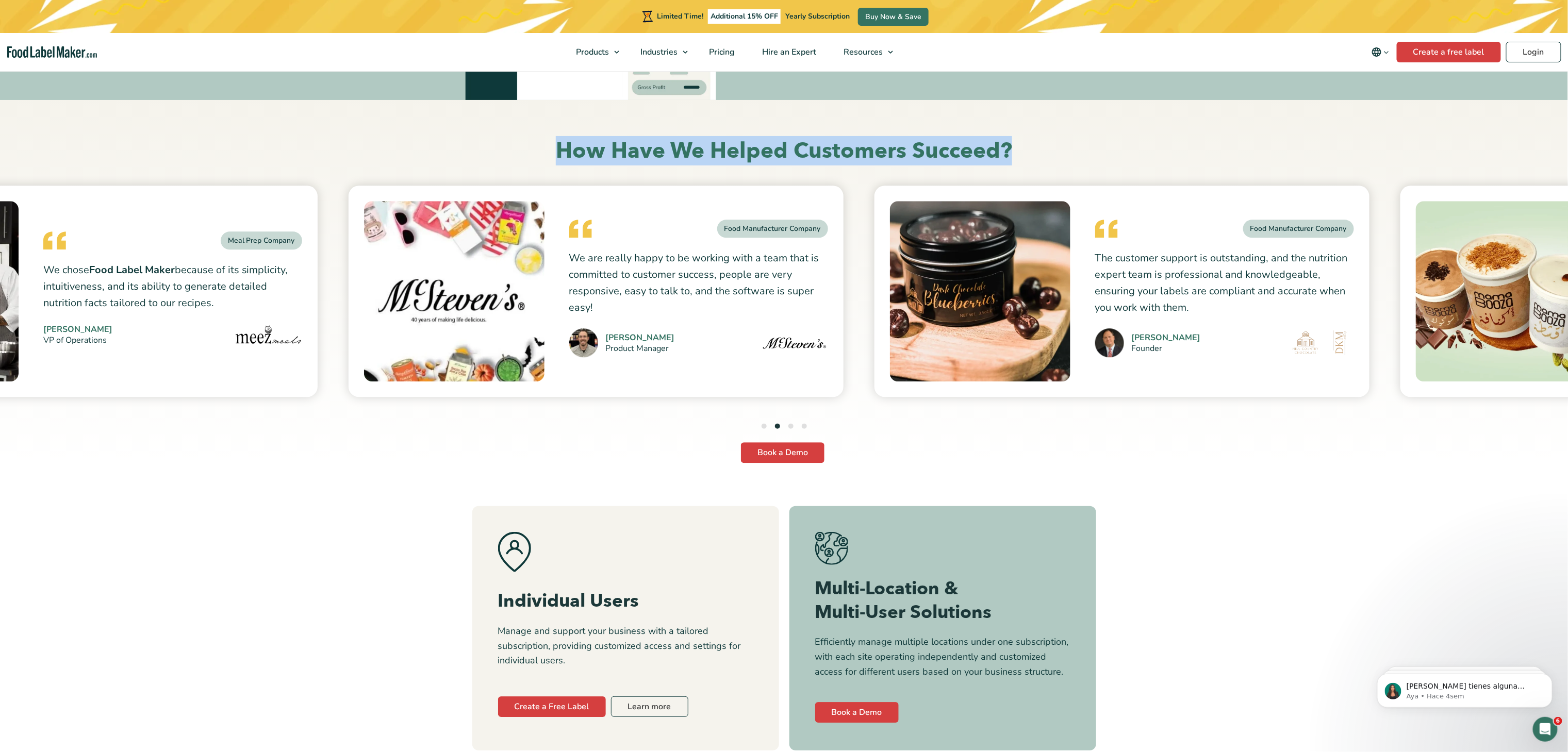
click at [790, 425] on button "3" at bounding box center [791, 426] width 5 height 5
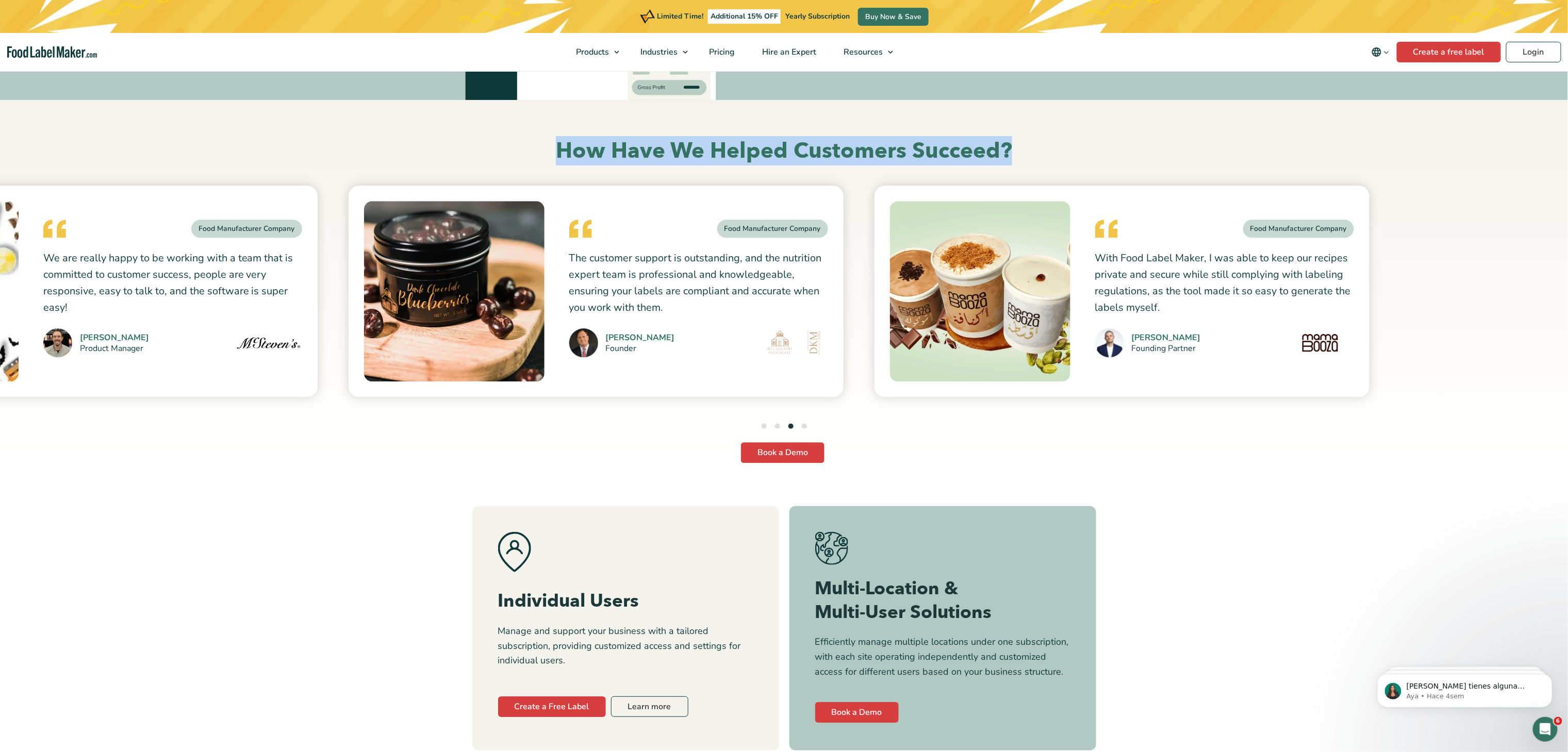
click at [805, 426] on button "4" at bounding box center [805, 426] width 5 height 5
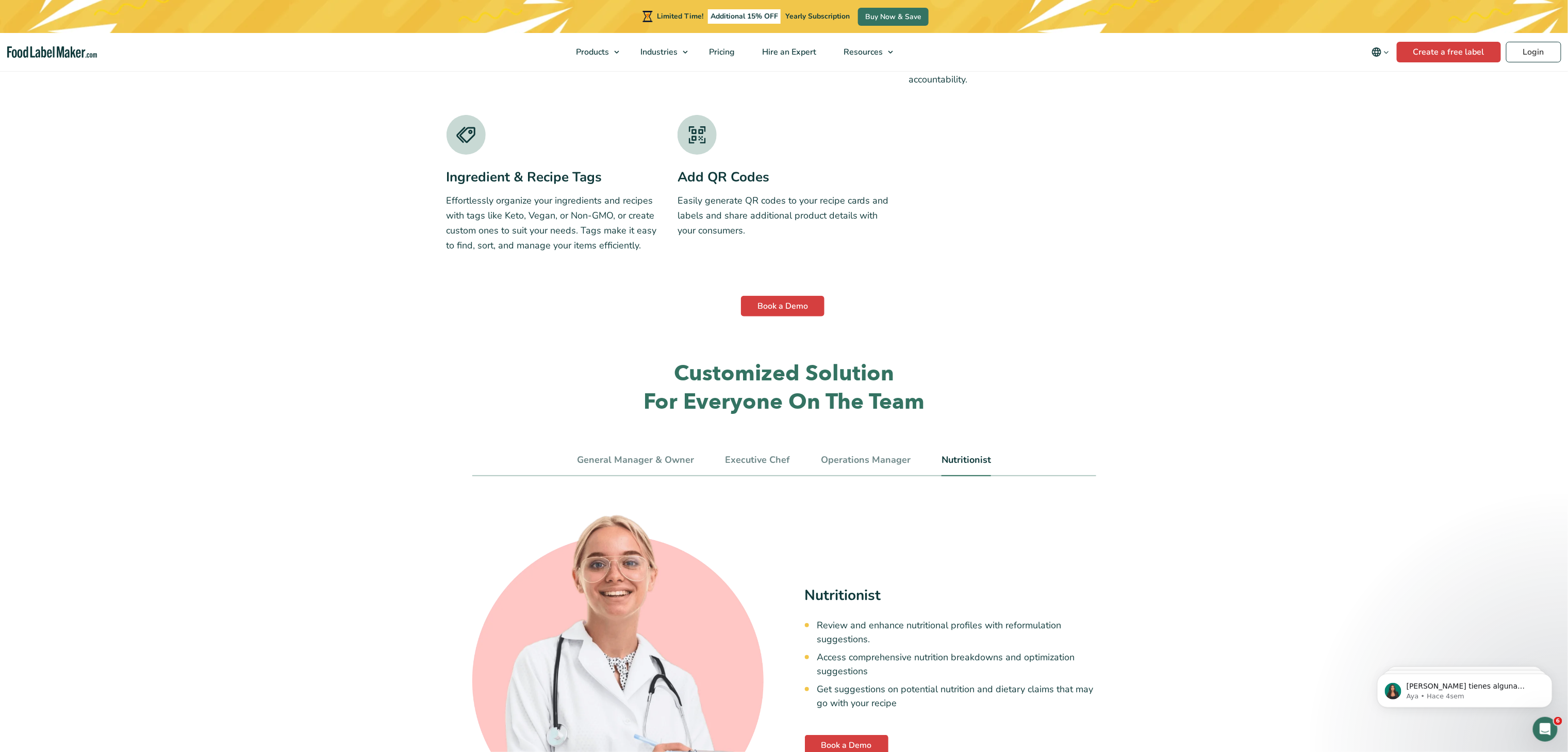
scroll to position [3076, 0]
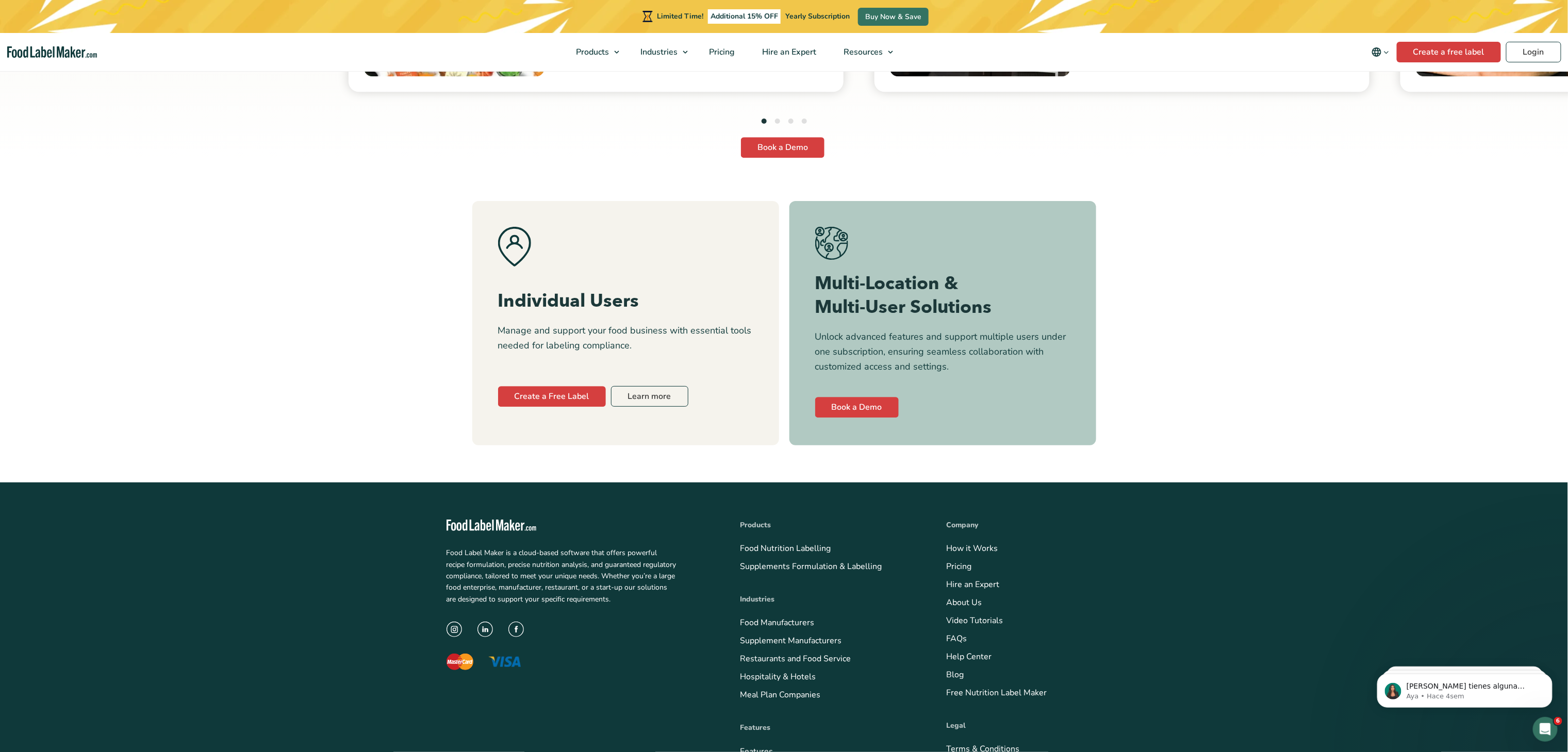
scroll to position [4142, 0]
